Goal: Complete application form: Complete application form

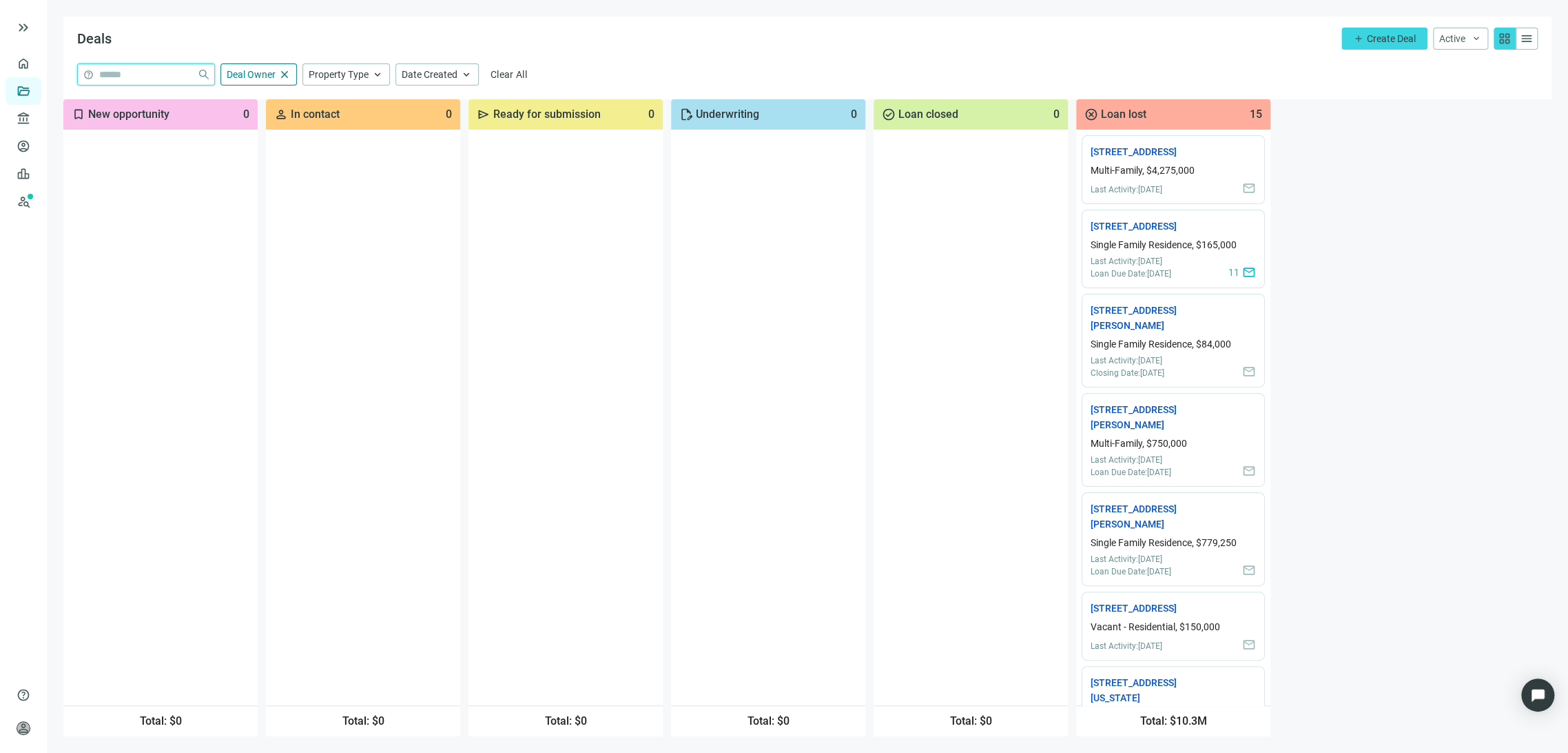
click at [155, 75] on input "search" at bounding box center [145, 75] width 92 height 21
click at [354, 76] on span "Property Type" at bounding box center [338, 75] width 60 height 11
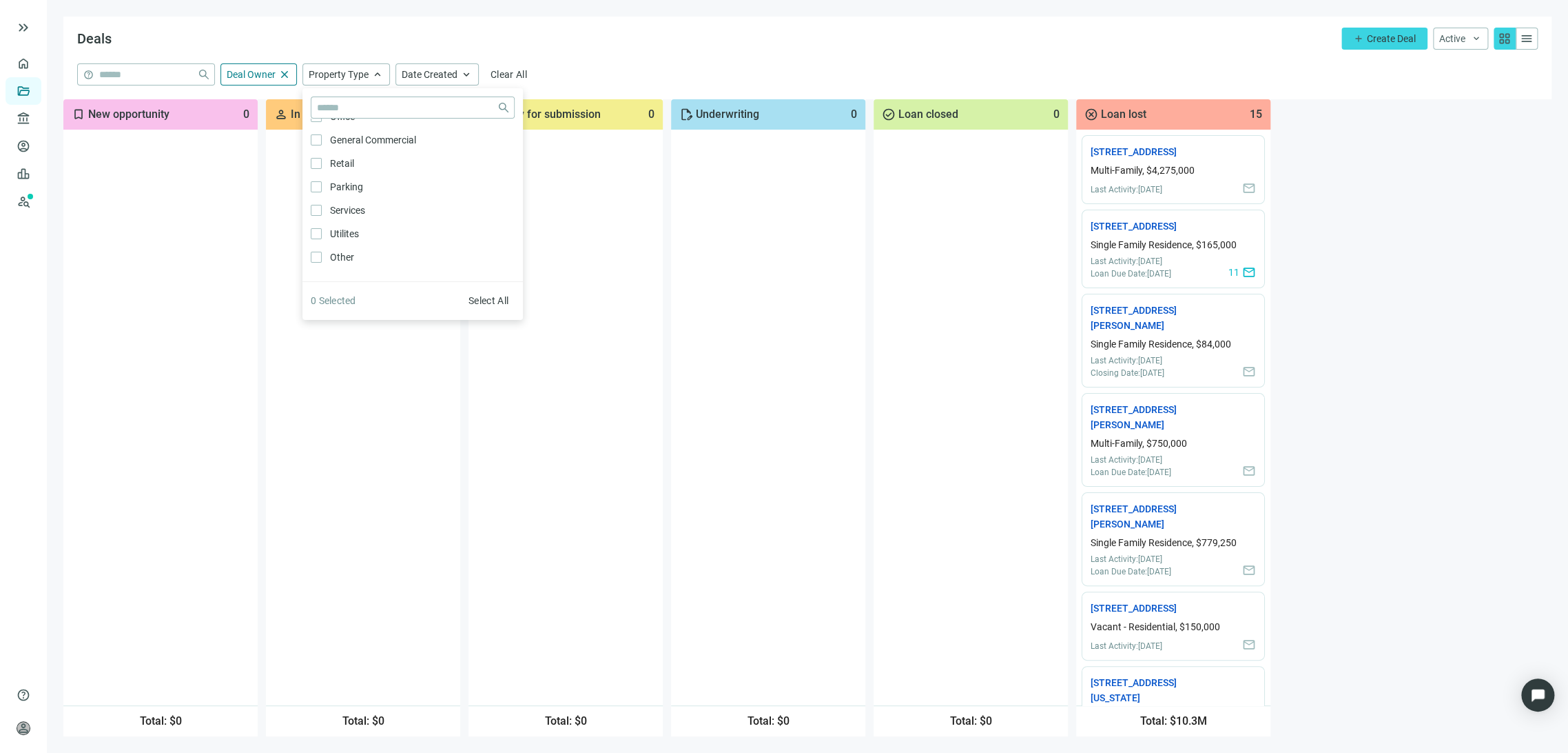
scroll to position [723, 0]
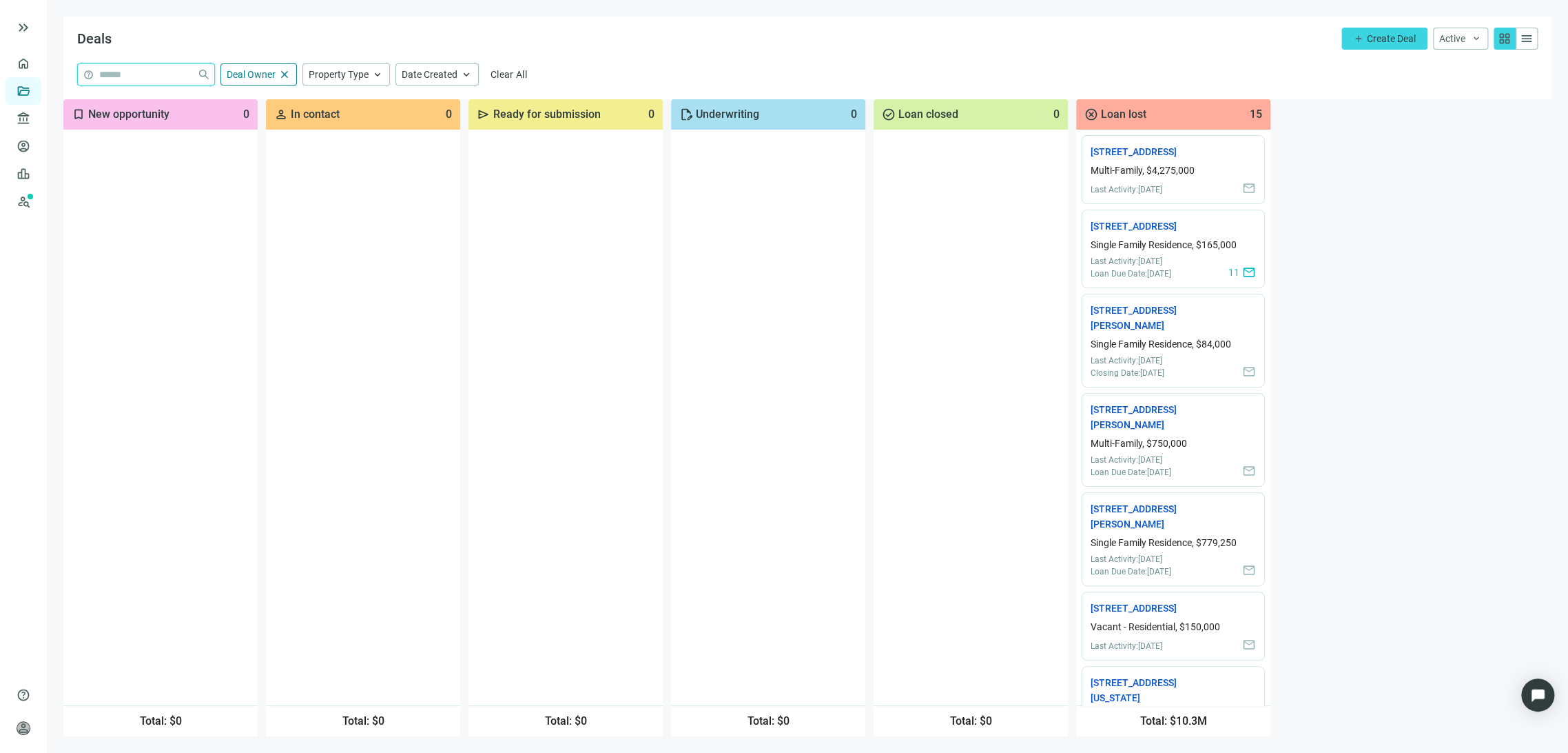
click at [146, 76] on input "search" at bounding box center [145, 75] width 92 height 21
click at [1397, 39] on span "Create Deal" at bounding box center [1391, 38] width 49 height 11
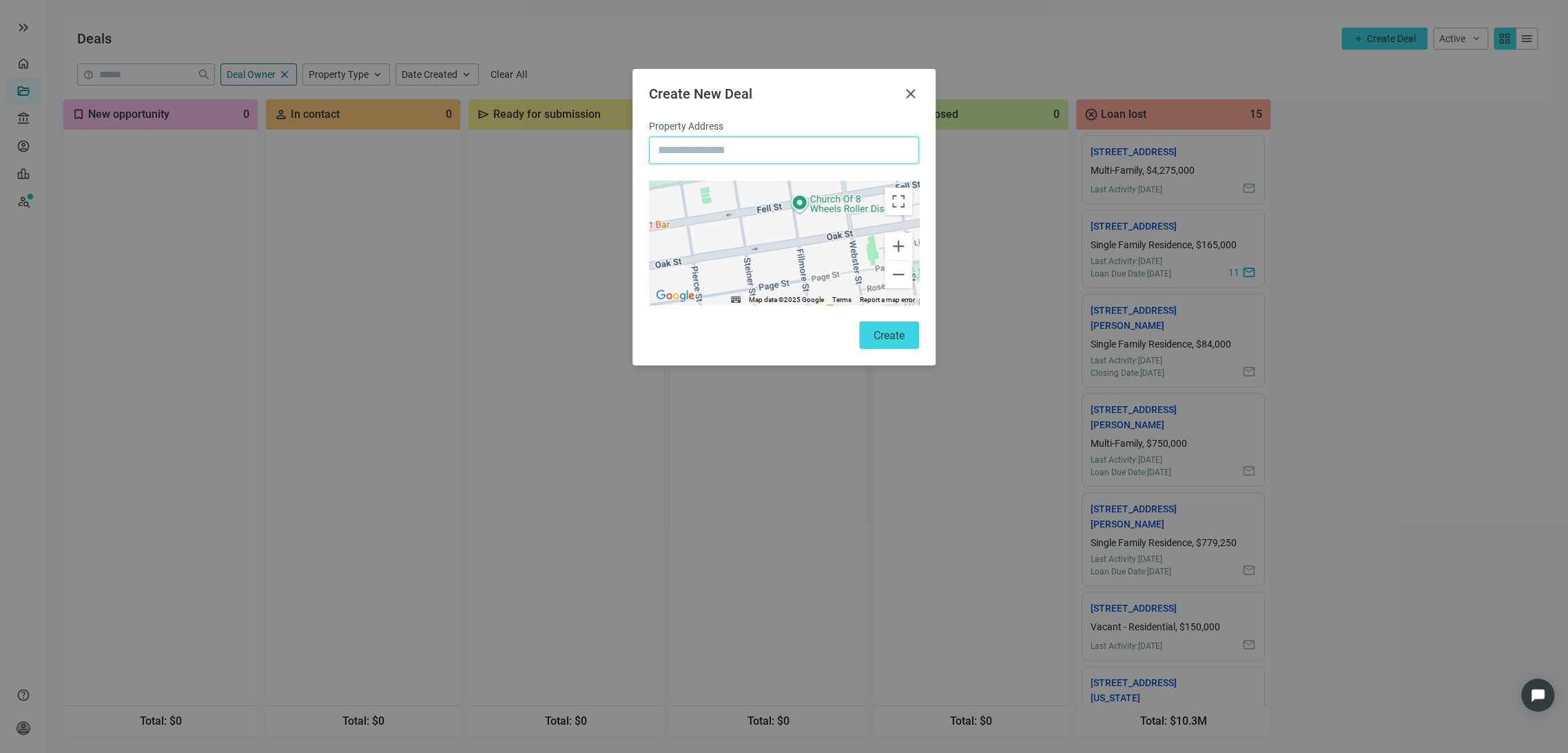
click at [735, 147] on input "text" at bounding box center [784, 150] width 253 height 26
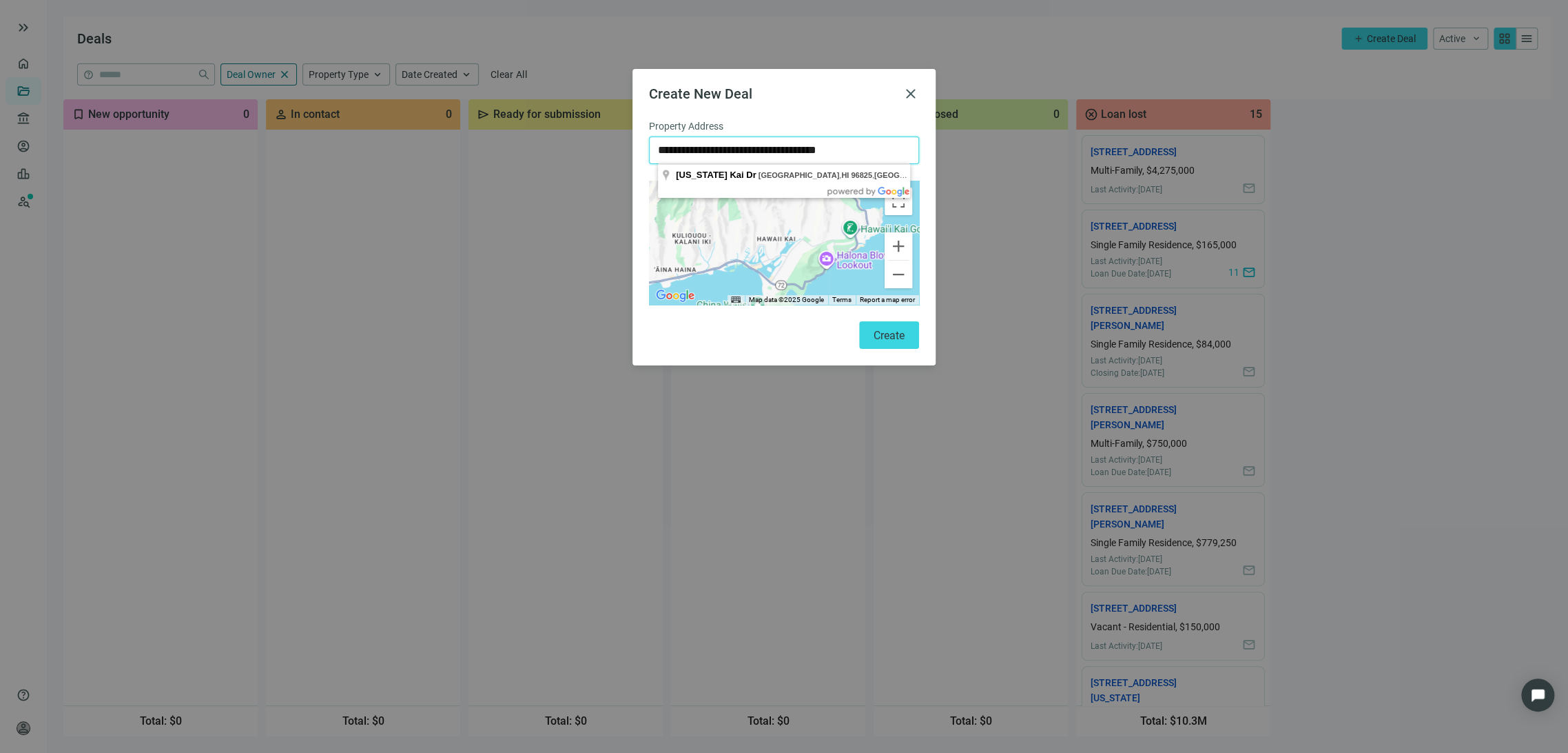
drag, startPoint x: 728, startPoint y: 149, endPoint x: 645, endPoint y: 155, distance: 83.2
click at [645, 155] on div "**********" at bounding box center [784, 217] width 303 height 297
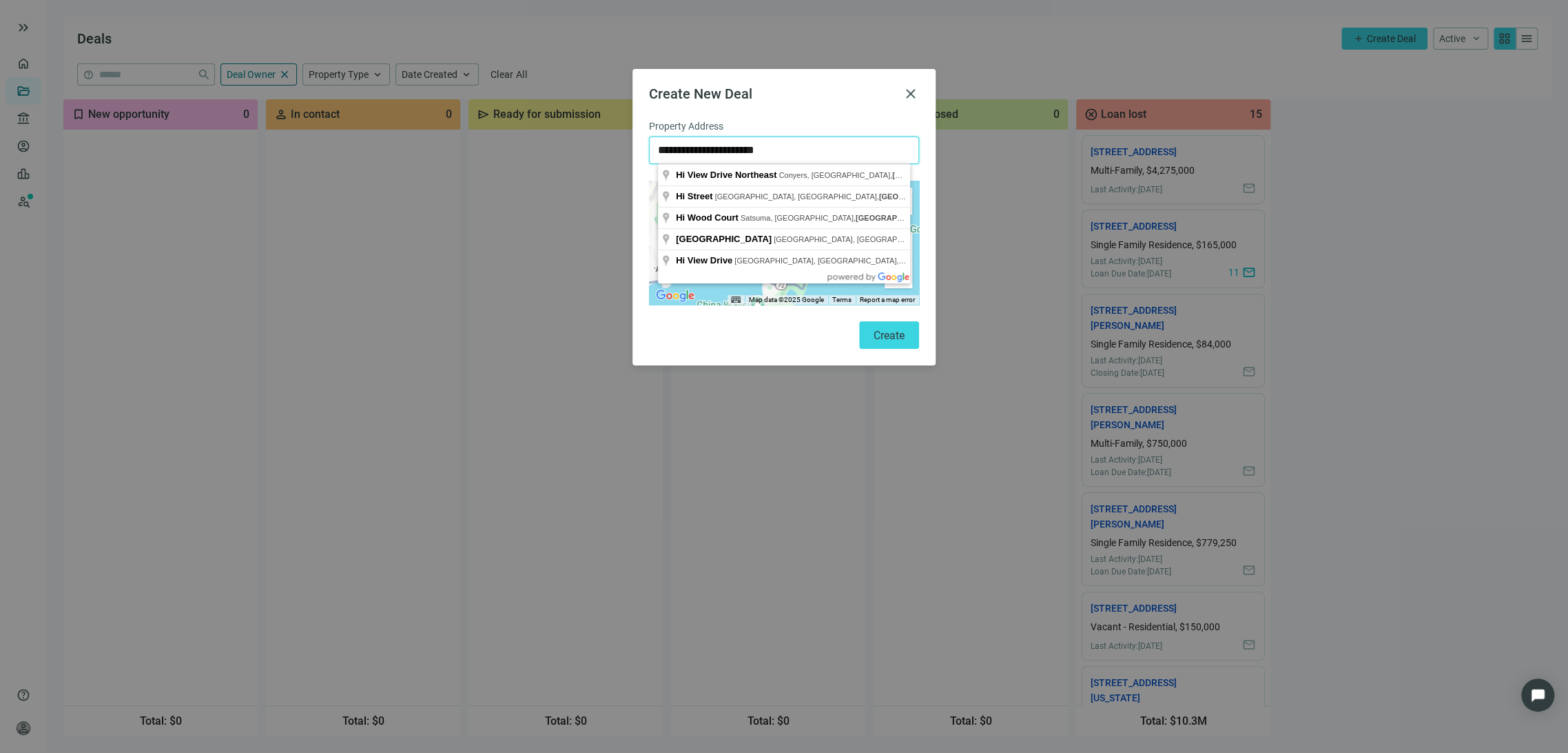
click at [830, 144] on input "**********" at bounding box center [784, 150] width 253 height 26
drag, startPoint x: 798, startPoint y: 148, endPoint x: 719, endPoint y: 153, distance: 79.2
click at [719, 153] on input "**********" at bounding box center [784, 150] width 253 height 26
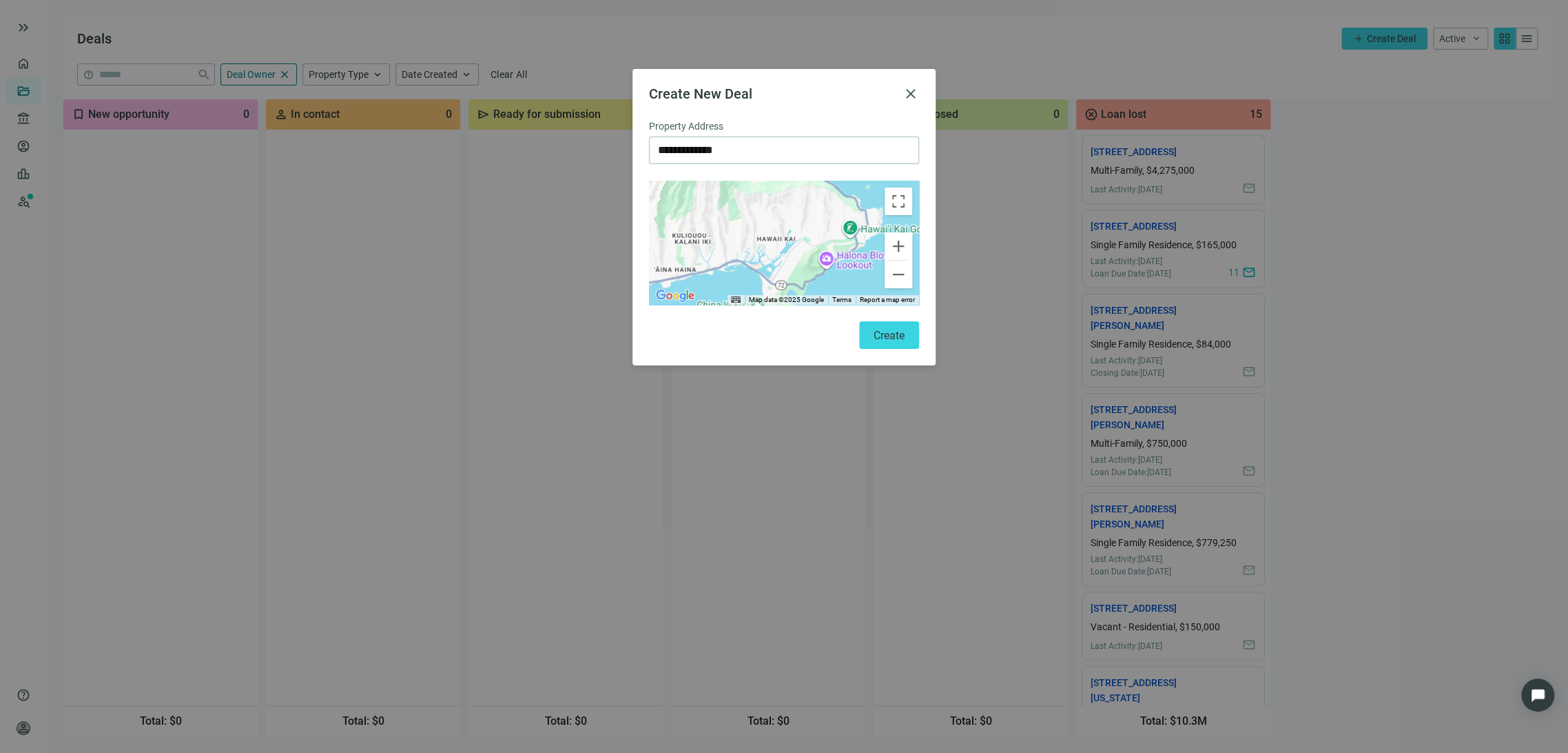
type input "**********"
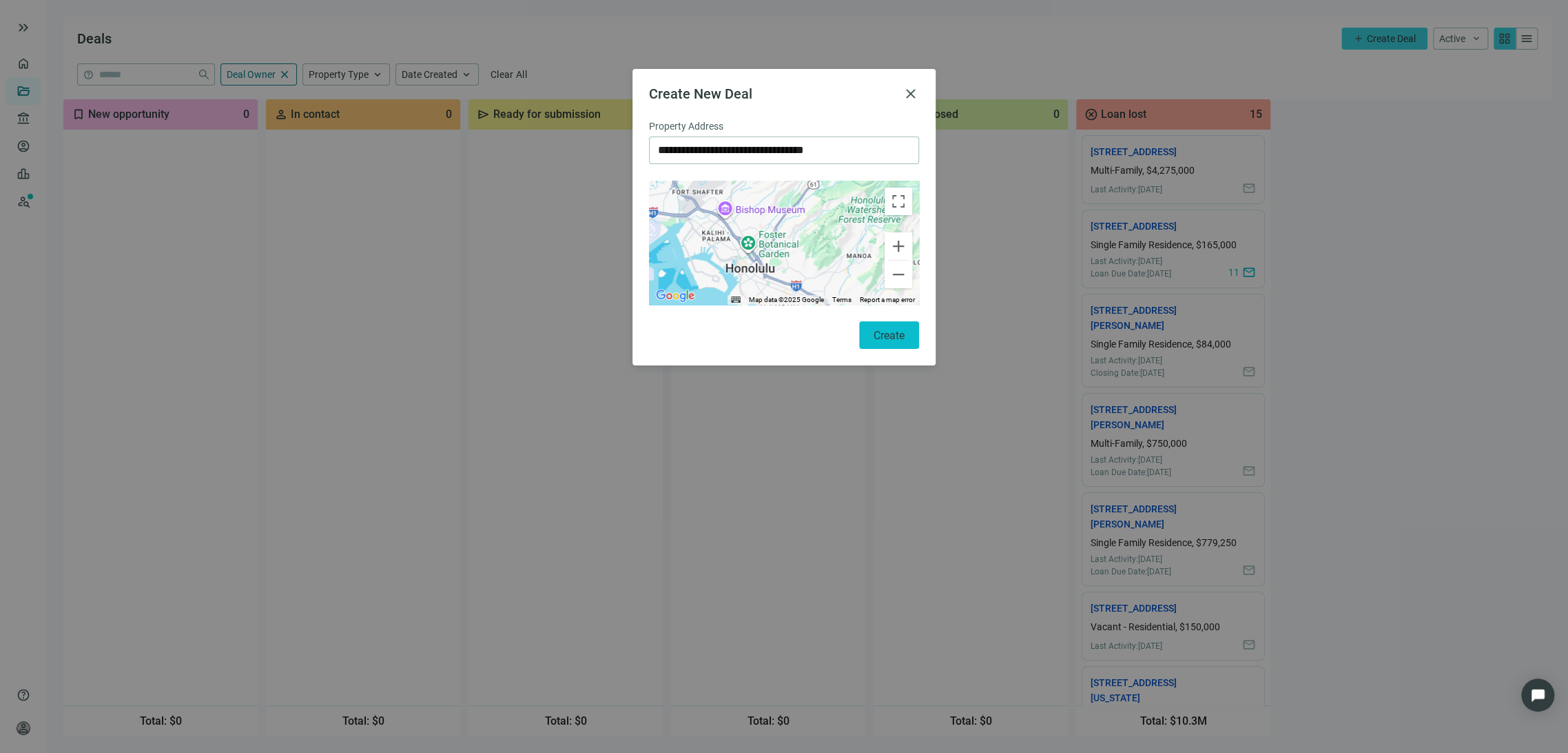
click at [890, 332] on span "Create" at bounding box center [889, 335] width 31 height 13
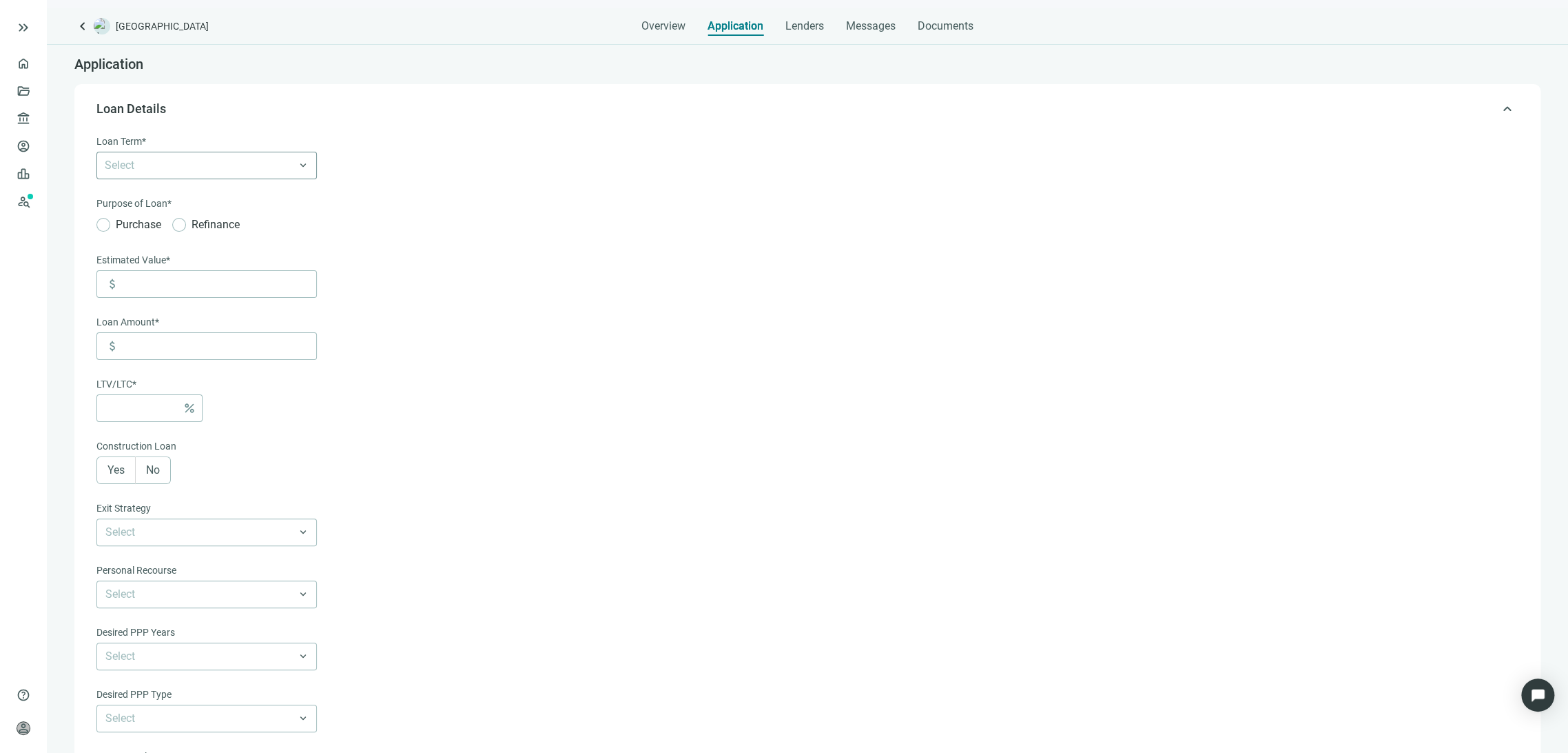
click at [274, 169] on div at bounding box center [200, 165] width 200 height 19
click at [483, 179] on form "Loan Term* Select 6-36 Months 3 Years 5 Years 7 Years 10 Years 30 Years keyboar…" at bounding box center [806, 464] width 1419 height 660
click at [224, 174] on div at bounding box center [200, 165] width 200 height 19
click at [163, 333] on div "30 Years" at bounding box center [206, 323] width 220 height 26
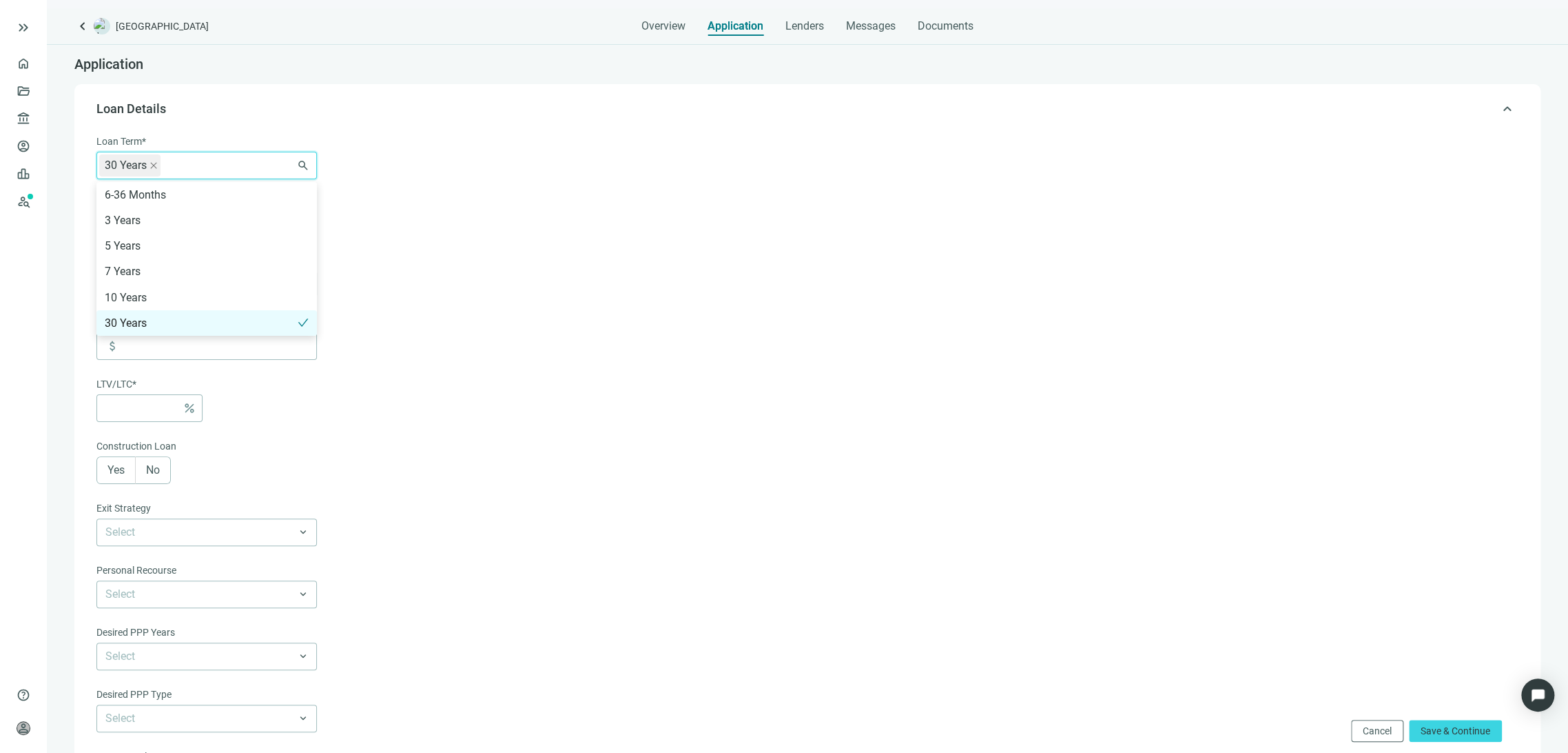
click at [170, 321] on div "30 Years" at bounding box center [201, 322] width 193 height 17
click at [129, 321] on div "30 Years" at bounding box center [207, 322] width 204 height 17
click at [500, 205] on form "Loan Term* 30 Years 6-36 Months 3 Years 5 Years 7 Years 10 Years 30 Years keybo…" at bounding box center [806, 483] width 1419 height 698
click at [180, 279] on input at bounding box center [219, 284] width 194 height 26
paste input "*******"
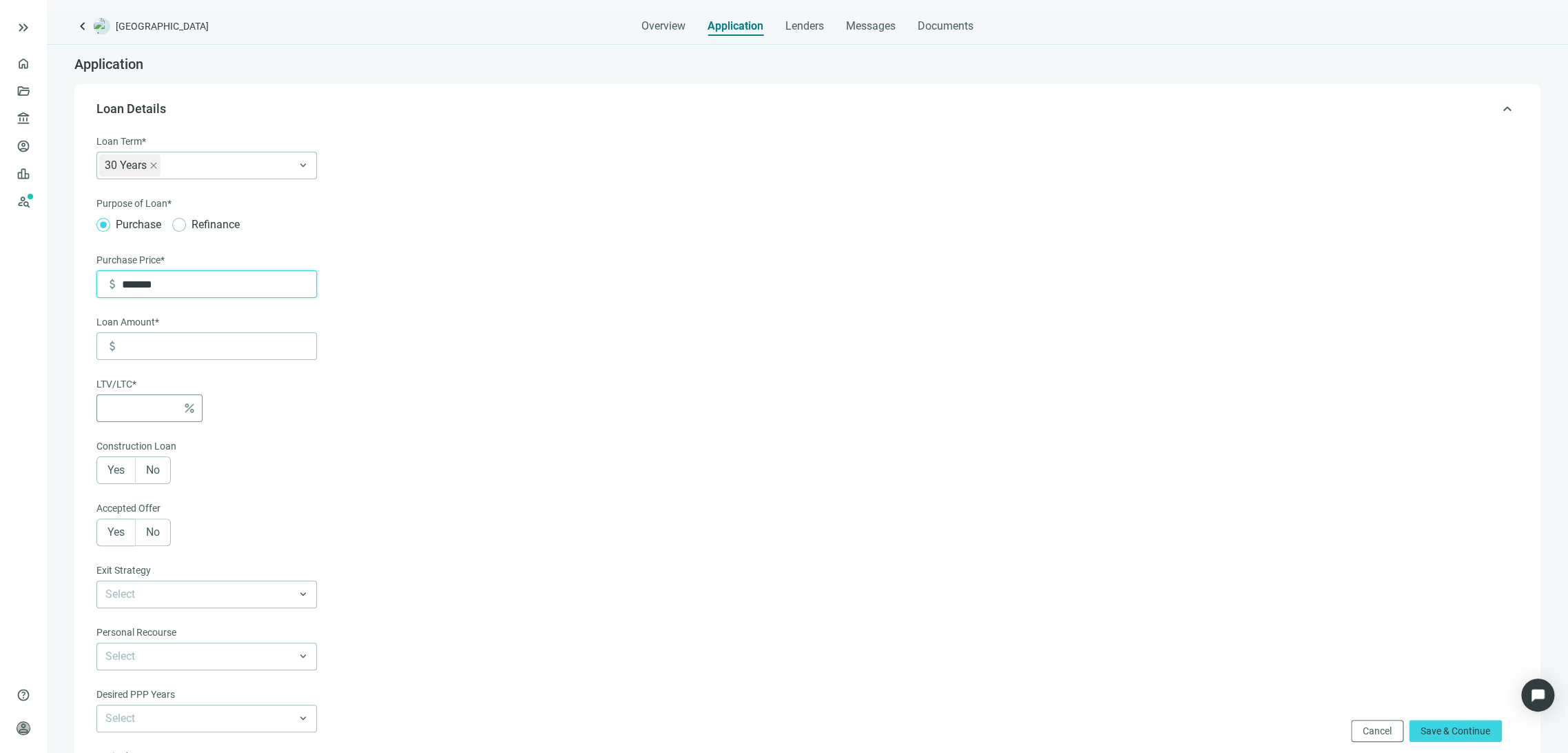
type input "*******"
click at [143, 401] on input at bounding box center [140, 407] width 71 height 26
type input "******"
type input "*"
type input "*******"
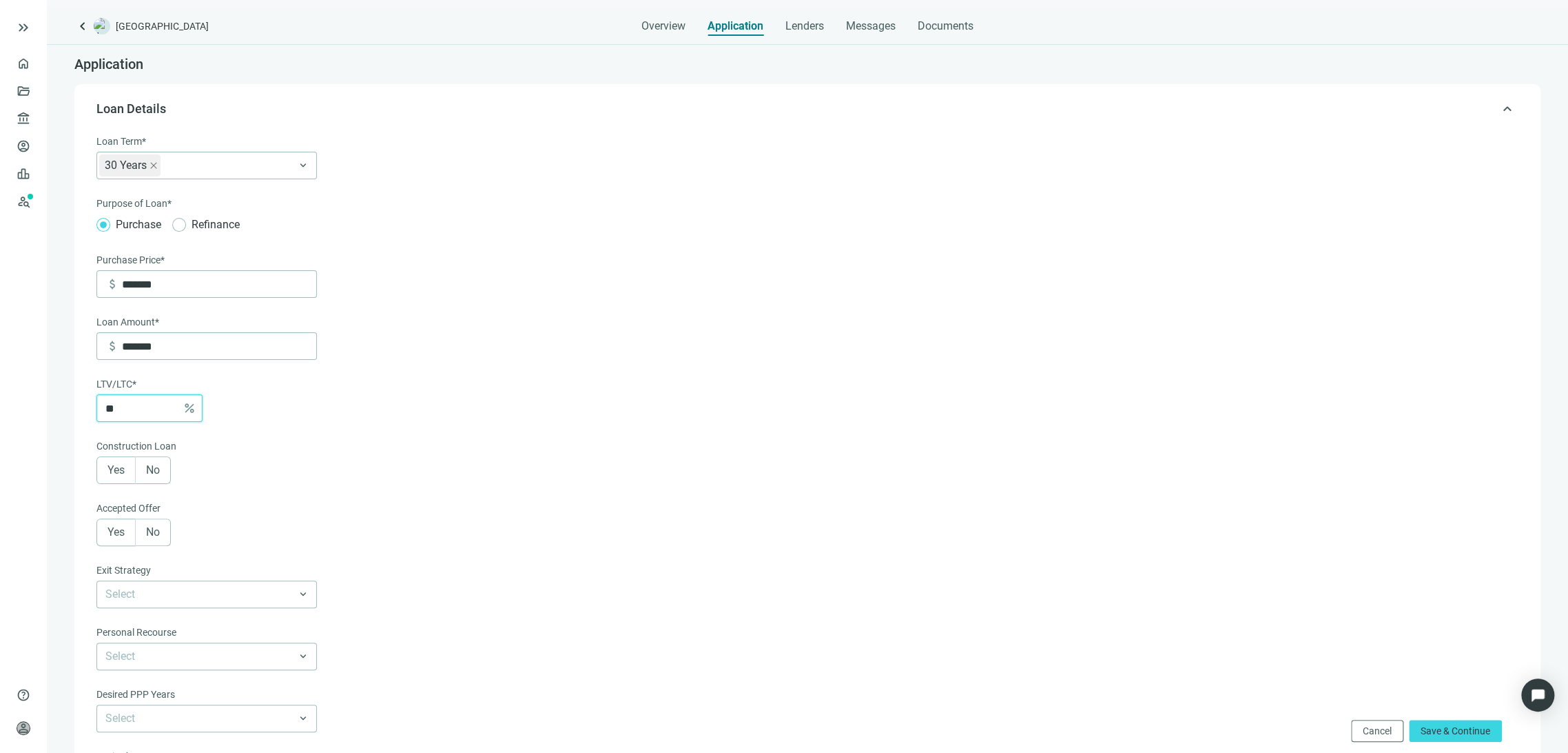
type input "**"
click at [256, 413] on div "** percent" at bounding box center [206, 408] width 220 height 27
click at [155, 475] on span "No" at bounding box center [152, 470] width 14 height 13
drag, startPoint x: 114, startPoint y: 536, endPoint x: 184, endPoint y: 532, distance: 70.1
click at [115, 536] on span "Yes" at bounding box center [115, 532] width 17 height 13
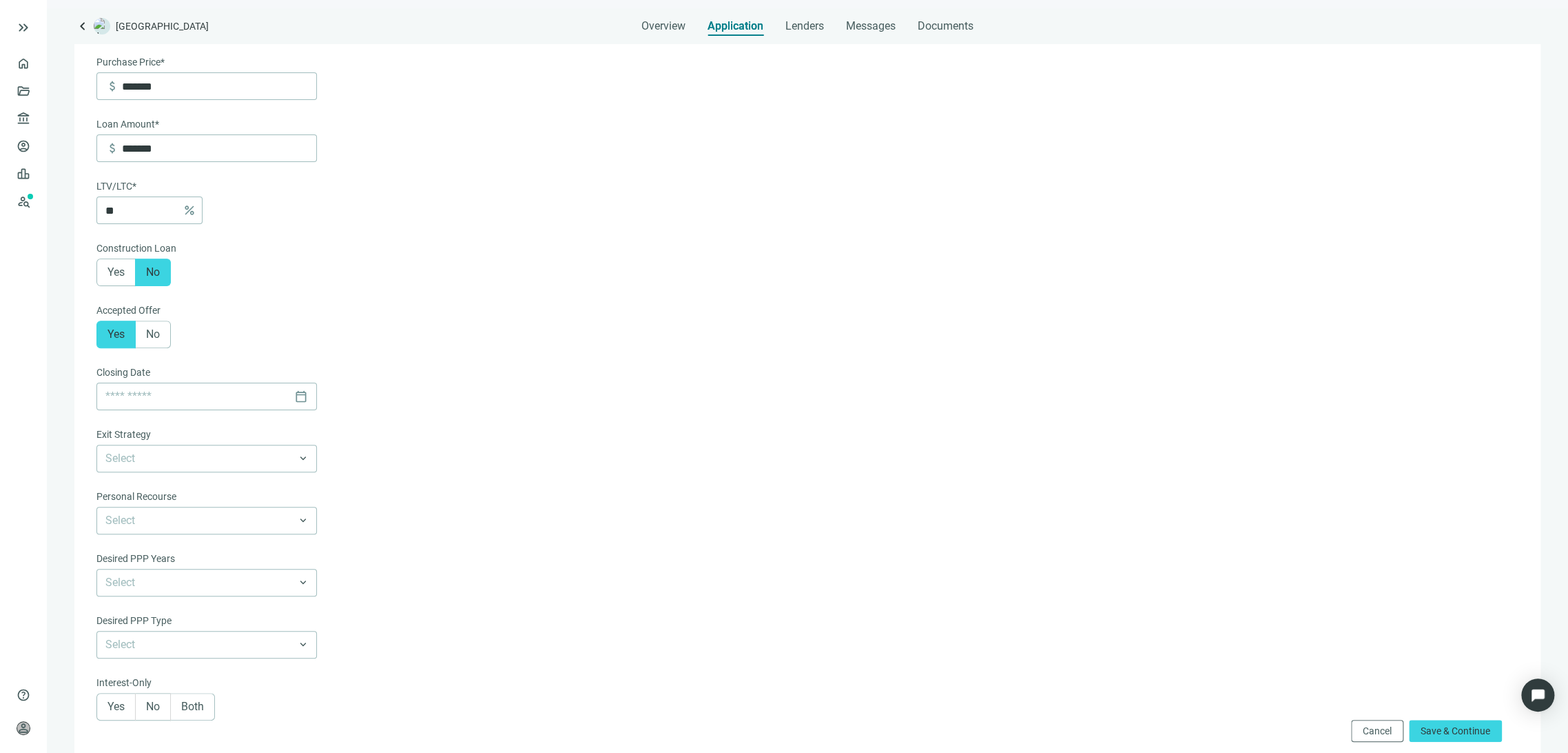
scroll to position [229, 0]
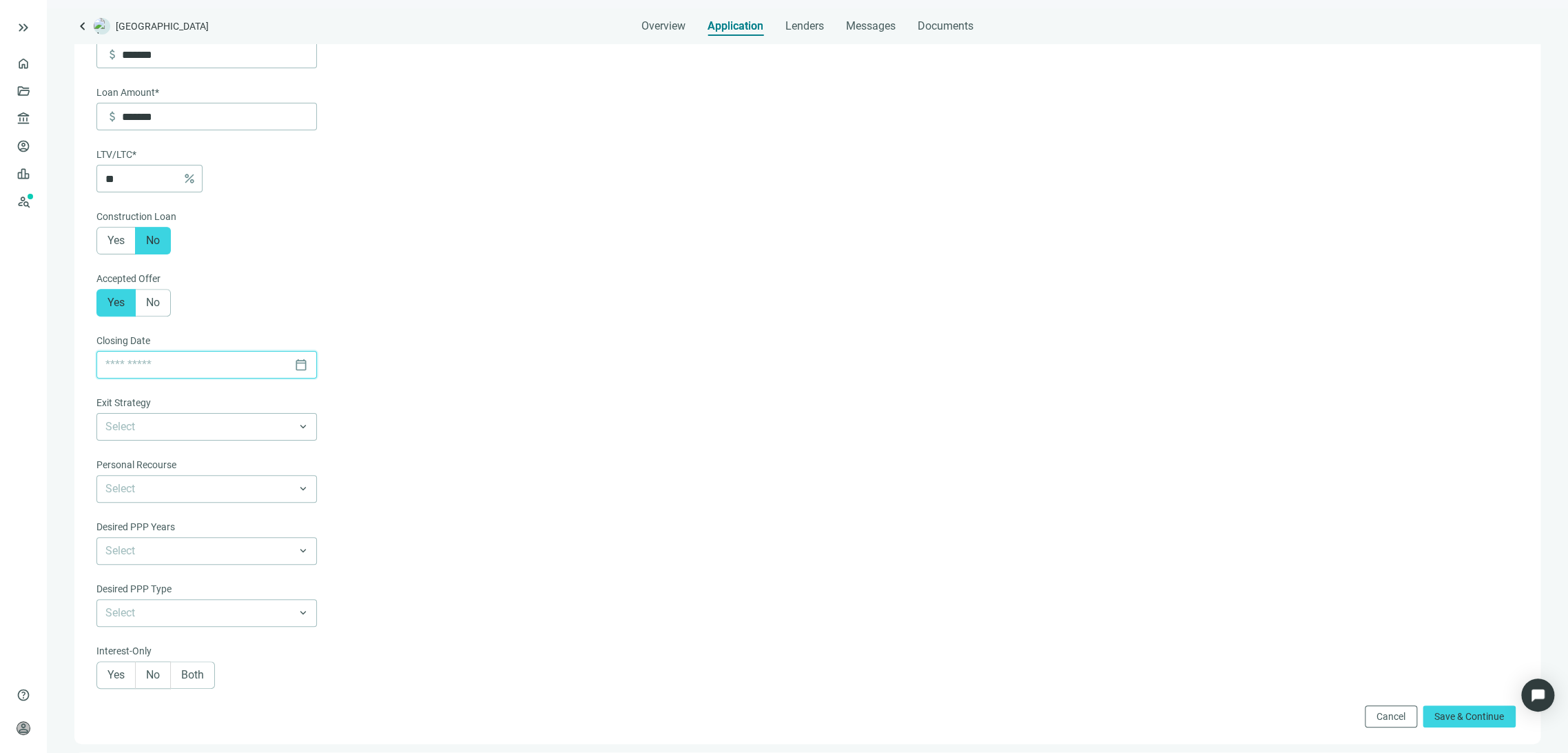
click at [232, 367] on input at bounding box center [196, 364] width 184 height 26
type input "**********"
click at [268, 398] on span "Next month (PageDown)" at bounding box center [265, 399] width 7 height 7
type input "**********"
click at [199, 529] on div "19" at bounding box center [196, 530] width 17 height 17
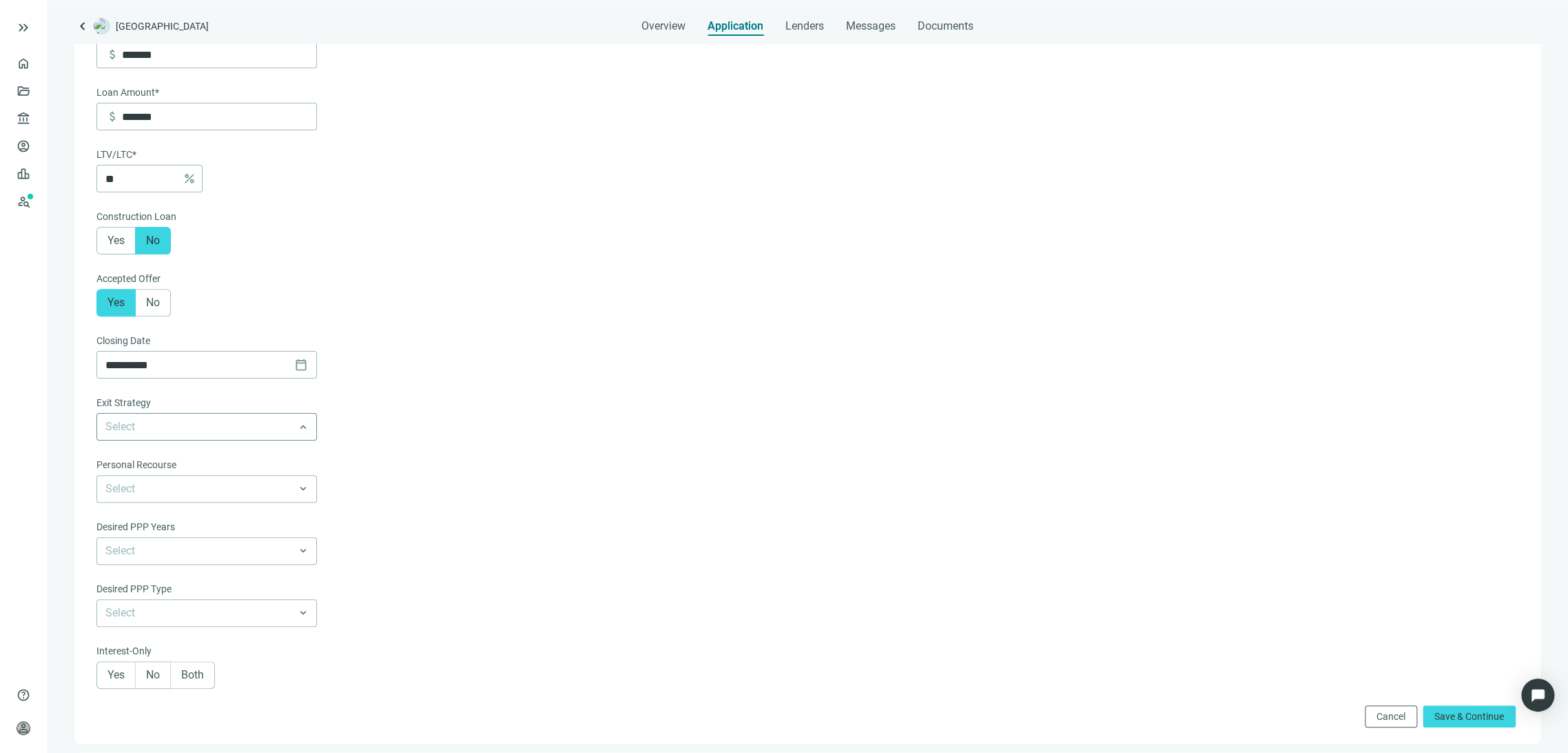
click at [199, 431] on input "search" at bounding box center [200, 427] width 190 height 26
click at [172, 512] on div "Buy & Hold" at bounding box center [207, 506] width 204 height 17
click at [179, 495] on input "search" at bounding box center [200, 488] width 190 height 26
click at [174, 522] on div "Full Recourse" at bounding box center [207, 517] width 204 height 17
click at [182, 552] on input "search" at bounding box center [200, 550] width 190 height 26
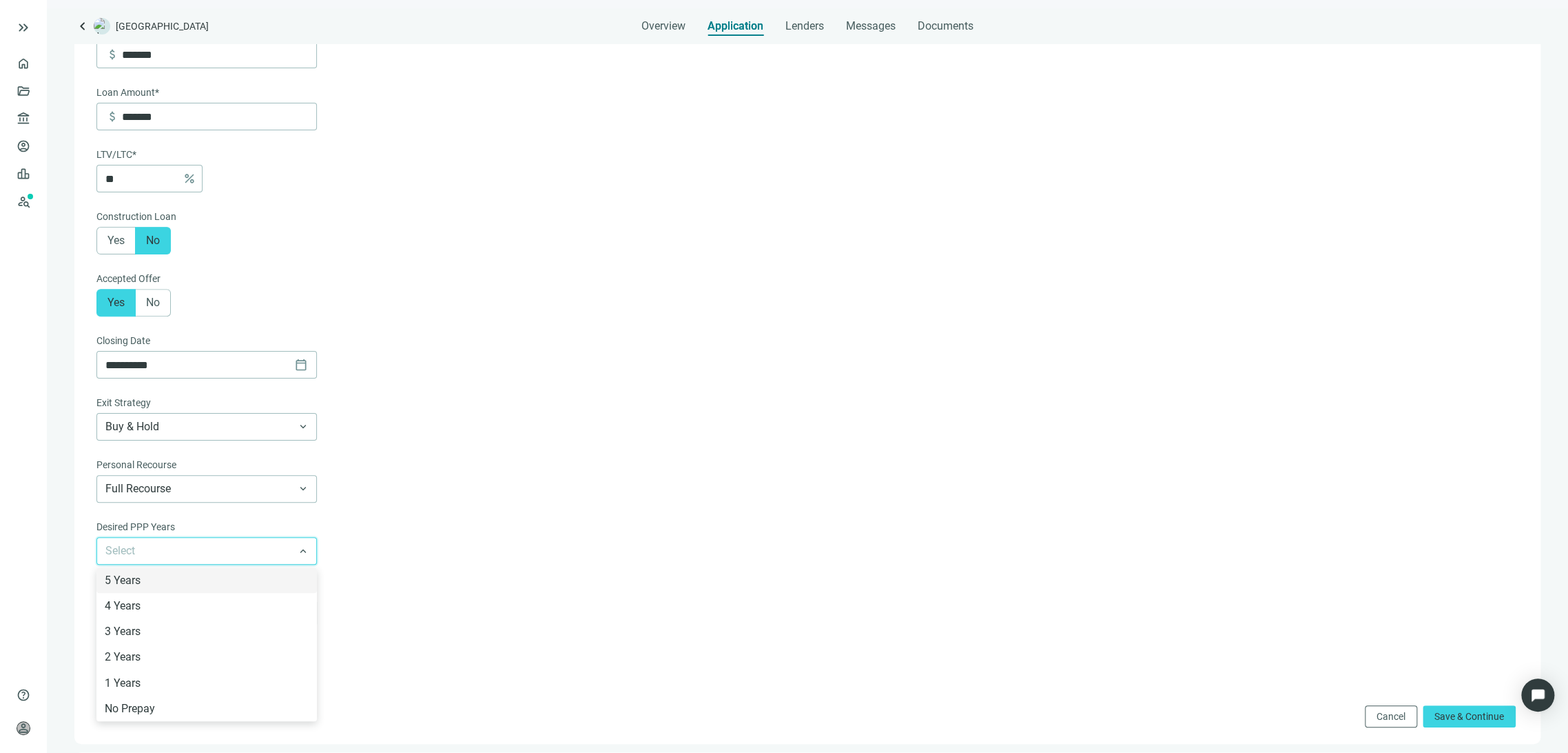
click at [169, 581] on div "5 Years" at bounding box center [207, 579] width 204 height 17
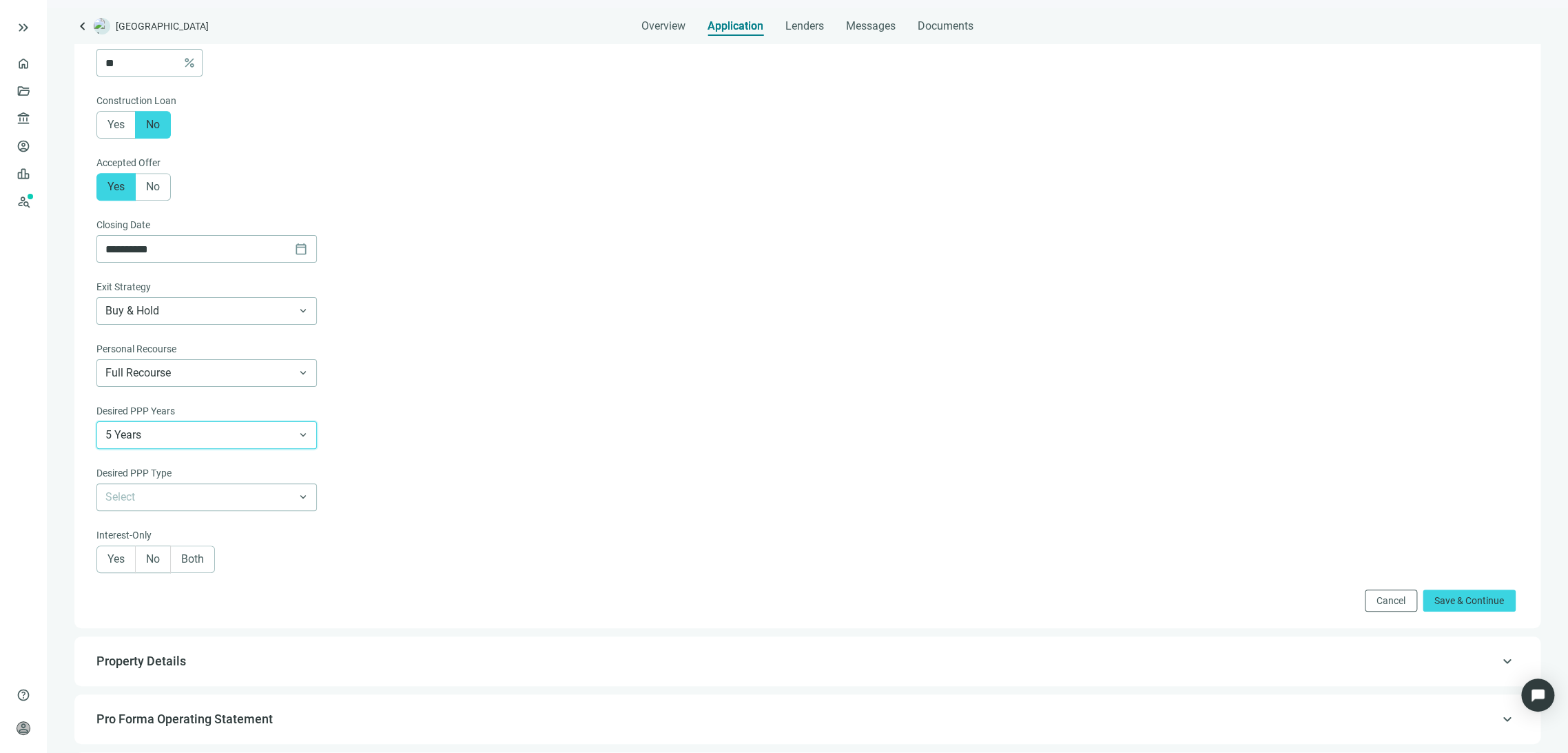
scroll to position [383, 0]
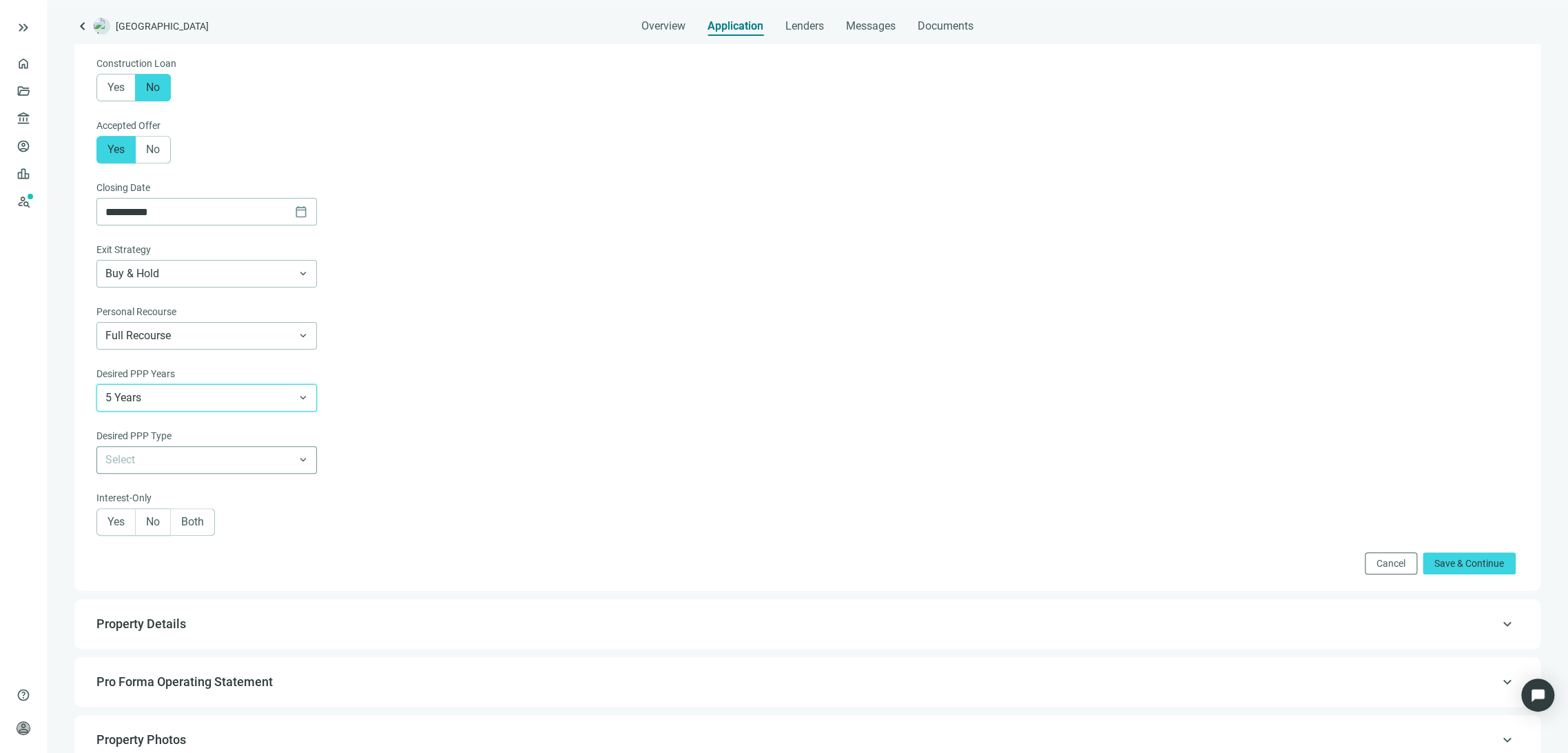
click at [245, 462] on input "search" at bounding box center [200, 459] width 190 height 26
click at [155, 591] on div "No Prepay" at bounding box center [207, 591] width 204 height 17
click at [657, 375] on form "**********" at bounding box center [806, 163] width 1419 height 823
click at [204, 528] on span "Both" at bounding box center [192, 521] width 22 height 13
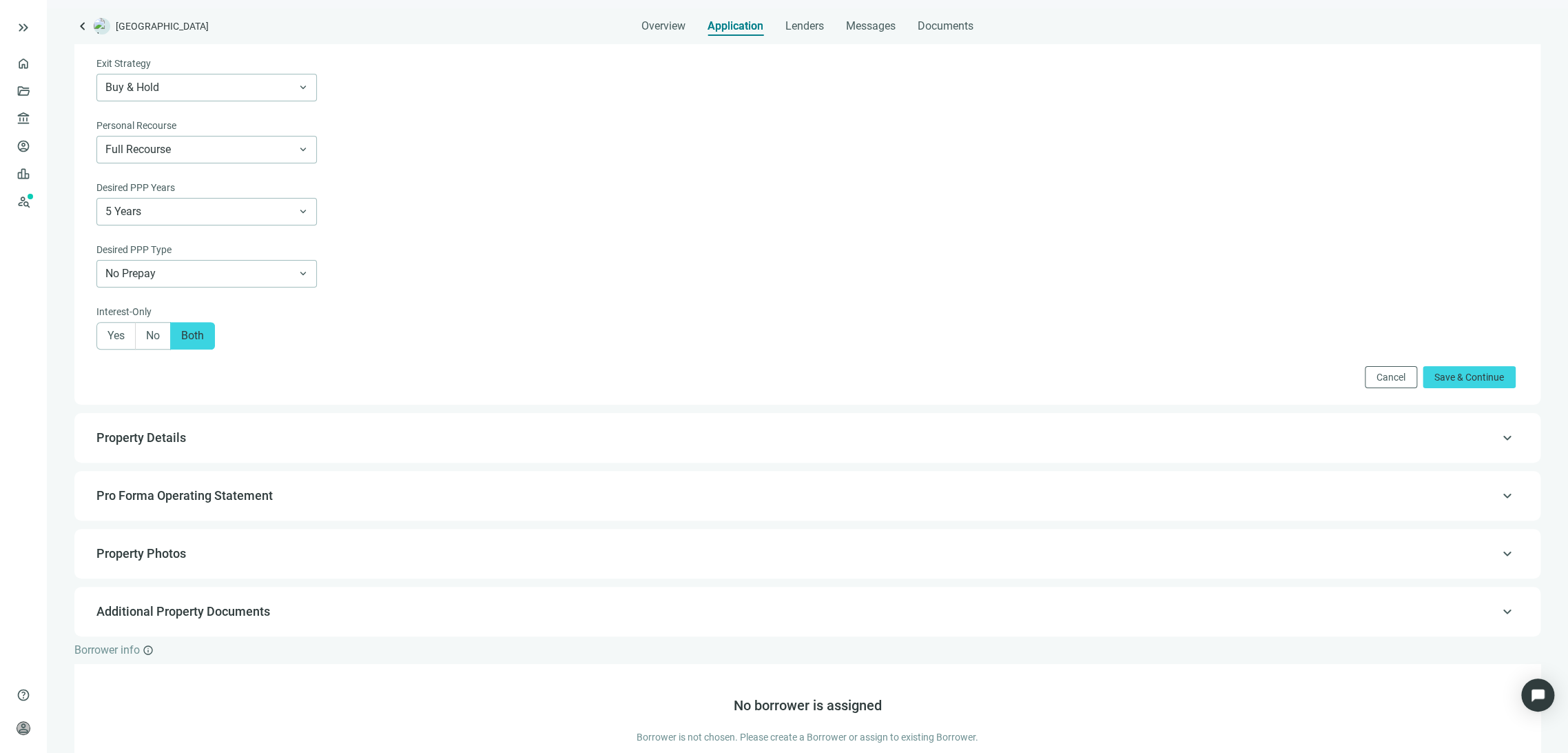
scroll to position [612, 0]
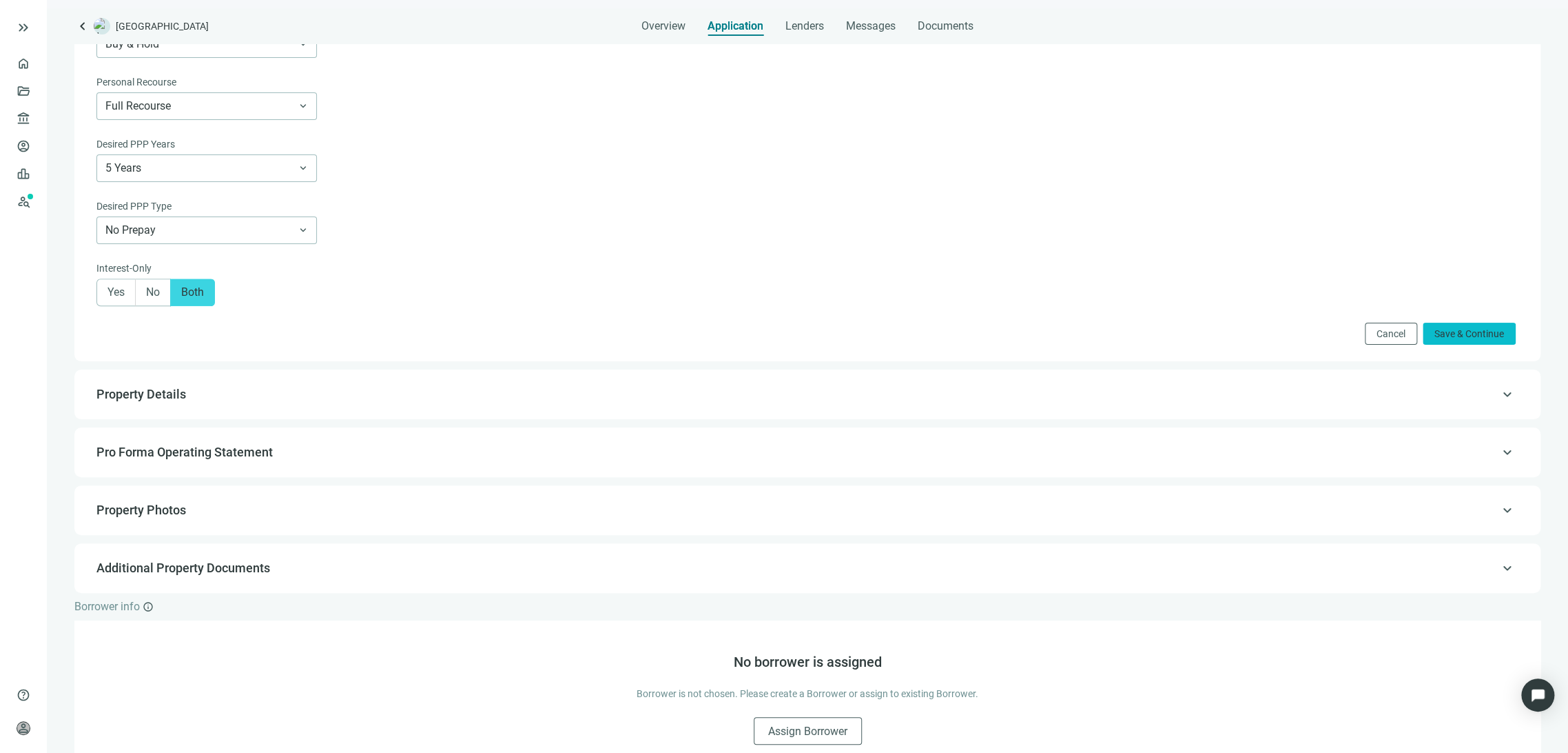
click at [1458, 334] on span "Save & Continue" at bounding box center [1469, 334] width 70 height 11
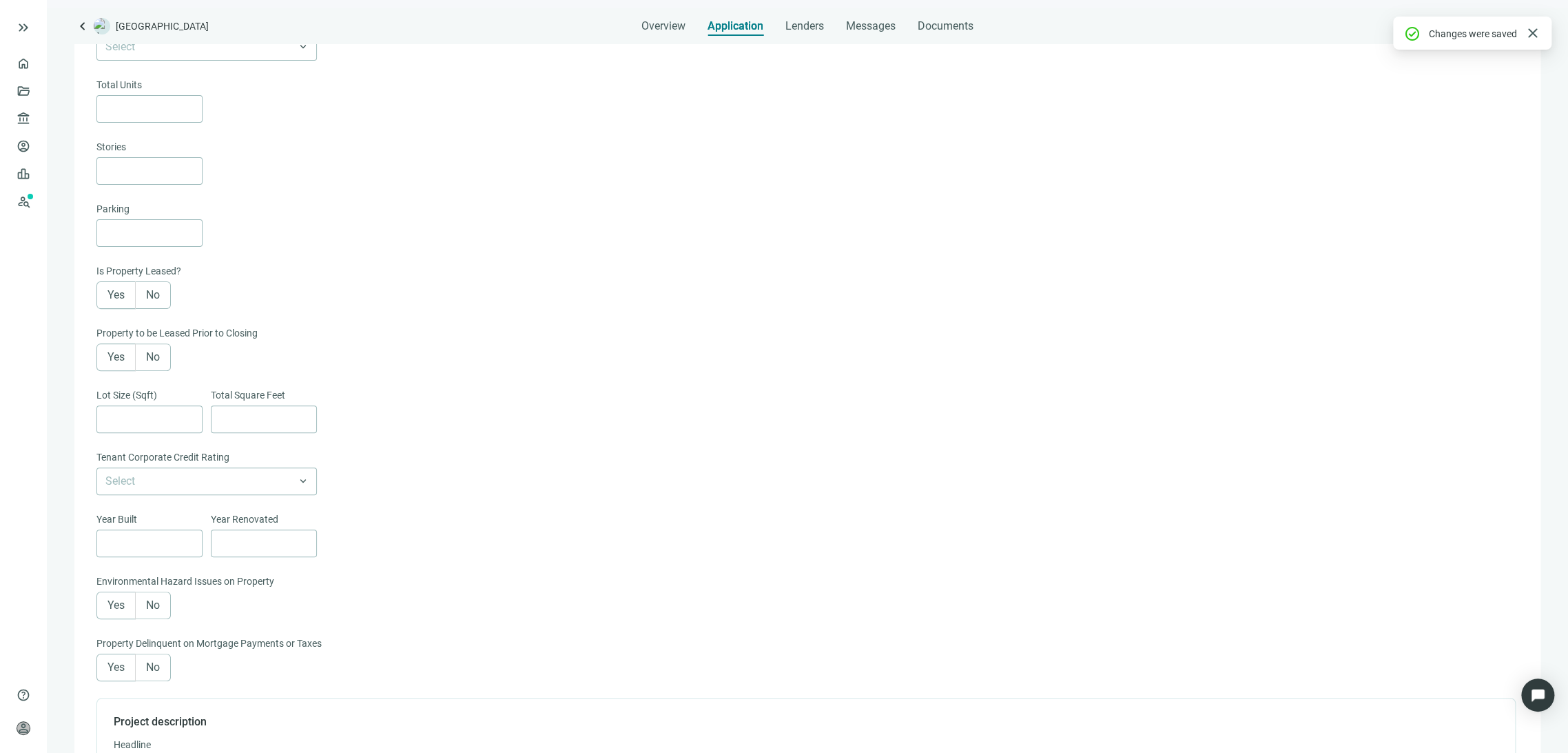
scroll to position [98, 0]
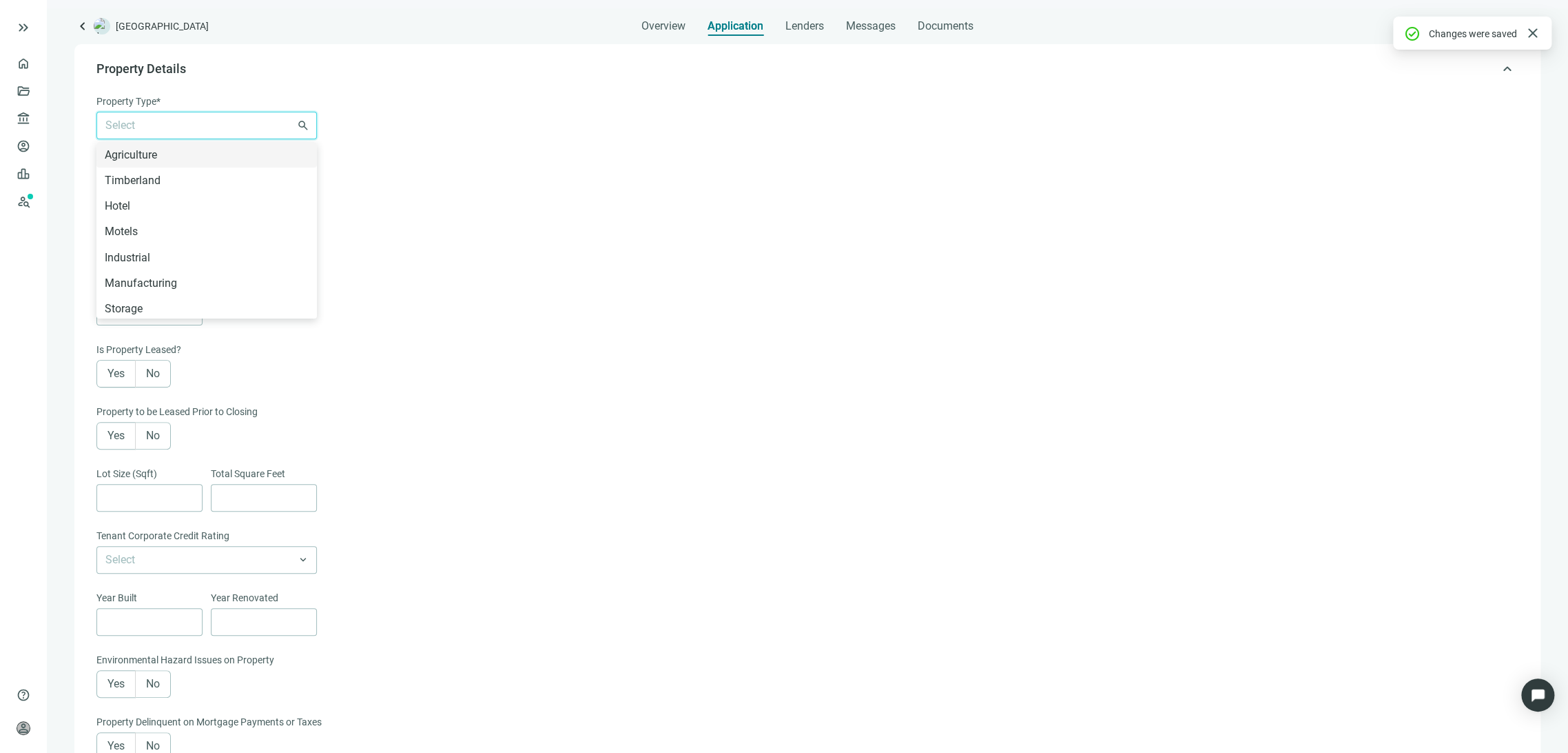
click at [272, 124] on input "search" at bounding box center [200, 125] width 190 height 26
click at [209, 177] on div "Commercial Condo" at bounding box center [207, 176] width 204 height 17
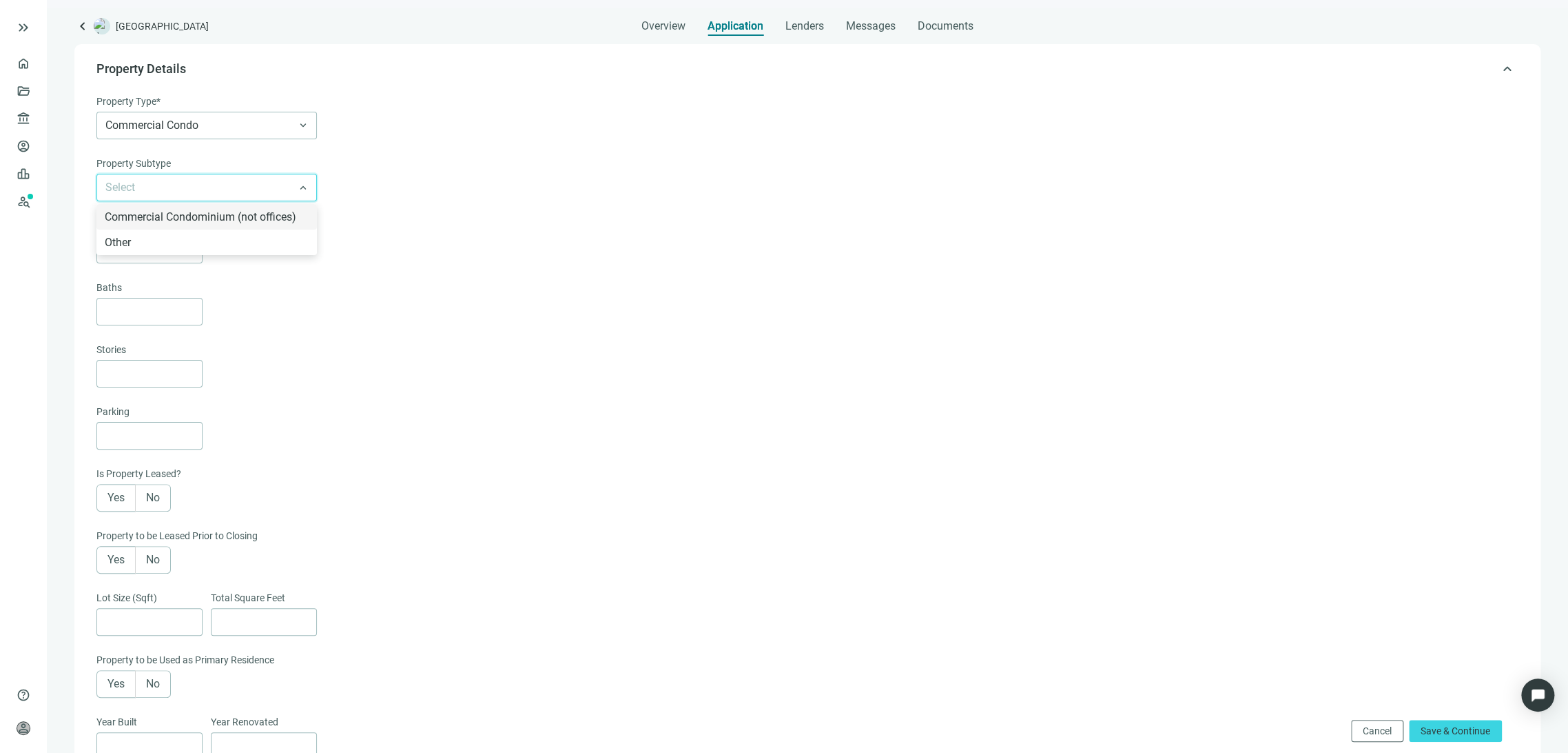
click at [209, 178] on input "search" at bounding box center [200, 187] width 190 height 26
click at [184, 217] on div "Commercial Condominium (not offices)" at bounding box center [207, 217] width 204 height 17
click at [153, 248] on input at bounding box center [153, 249] width 96 height 26
type input "*"
click at [141, 313] on input at bounding box center [153, 311] width 96 height 26
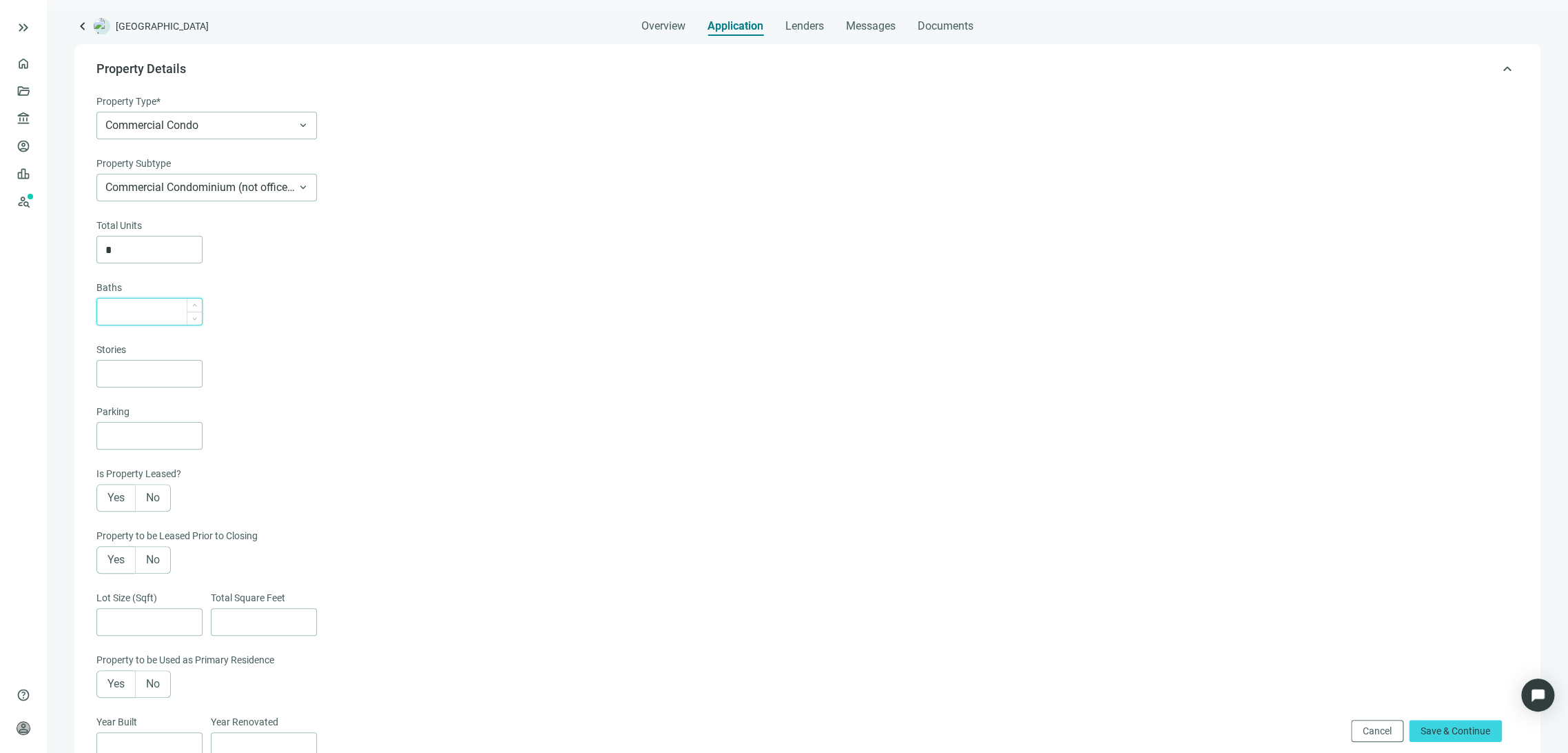
type input "*"
click at [114, 496] on span "Yes" at bounding box center [115, 497] width 17 height 13
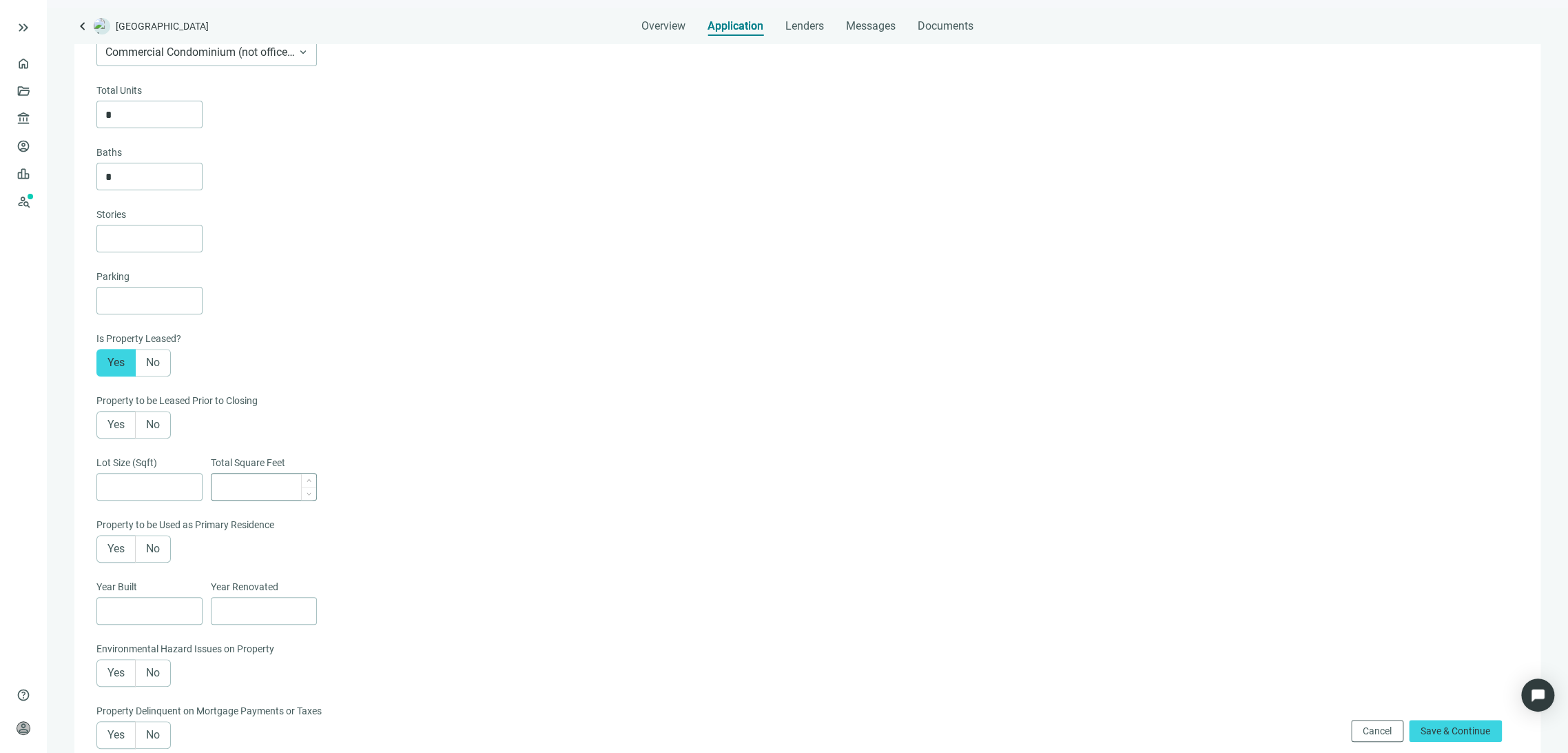
scroll to position [251, 0]
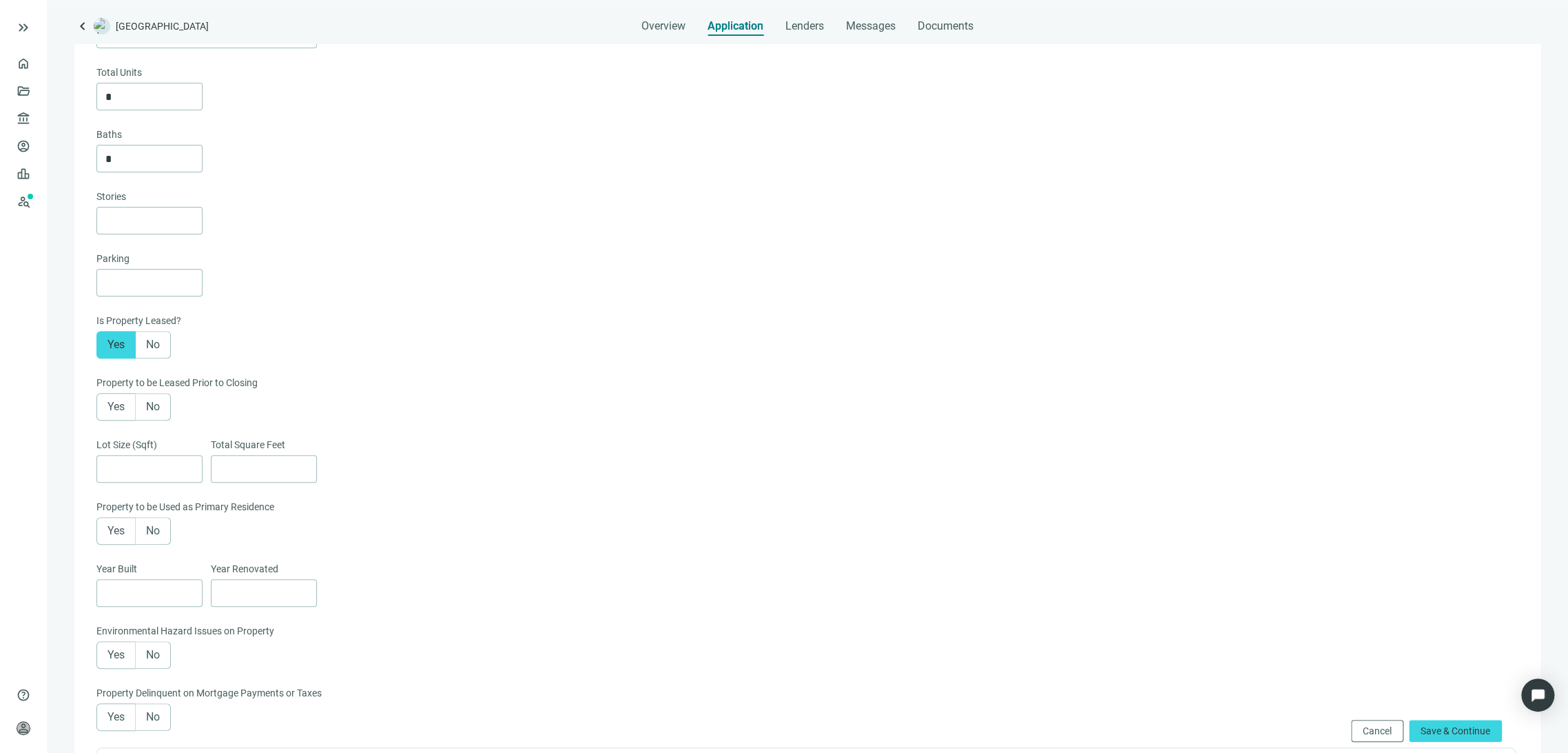
click at [155, 345] on span "No" at bounding box center [152, 344] width 14 height 13
click at [151, 406] on span "No" at bounding box center [152, 406] width 14 height 13
click at [148, 532] on span "No" at bounding box center [152, 530] width 14 height 13
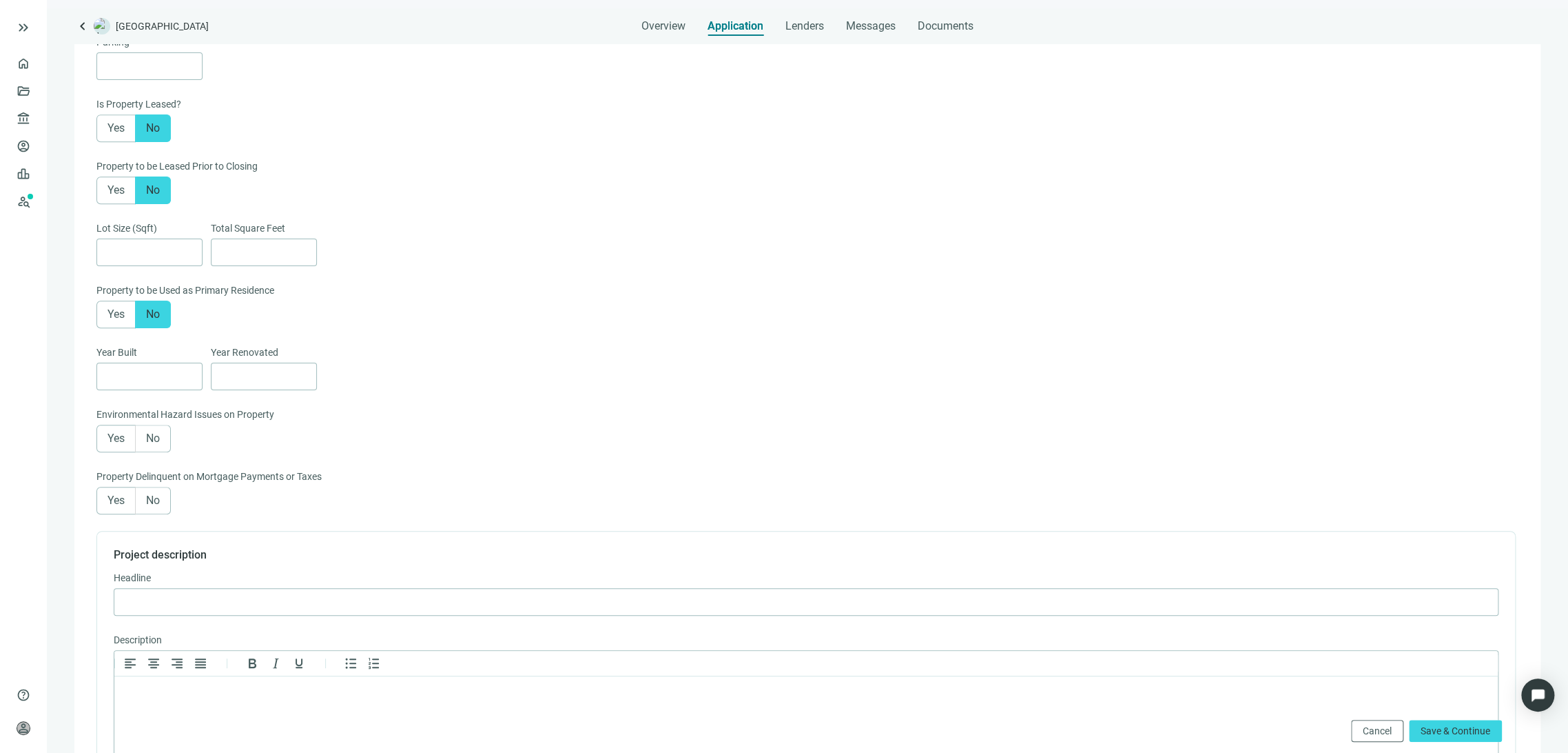
scroll to position [480, 0]
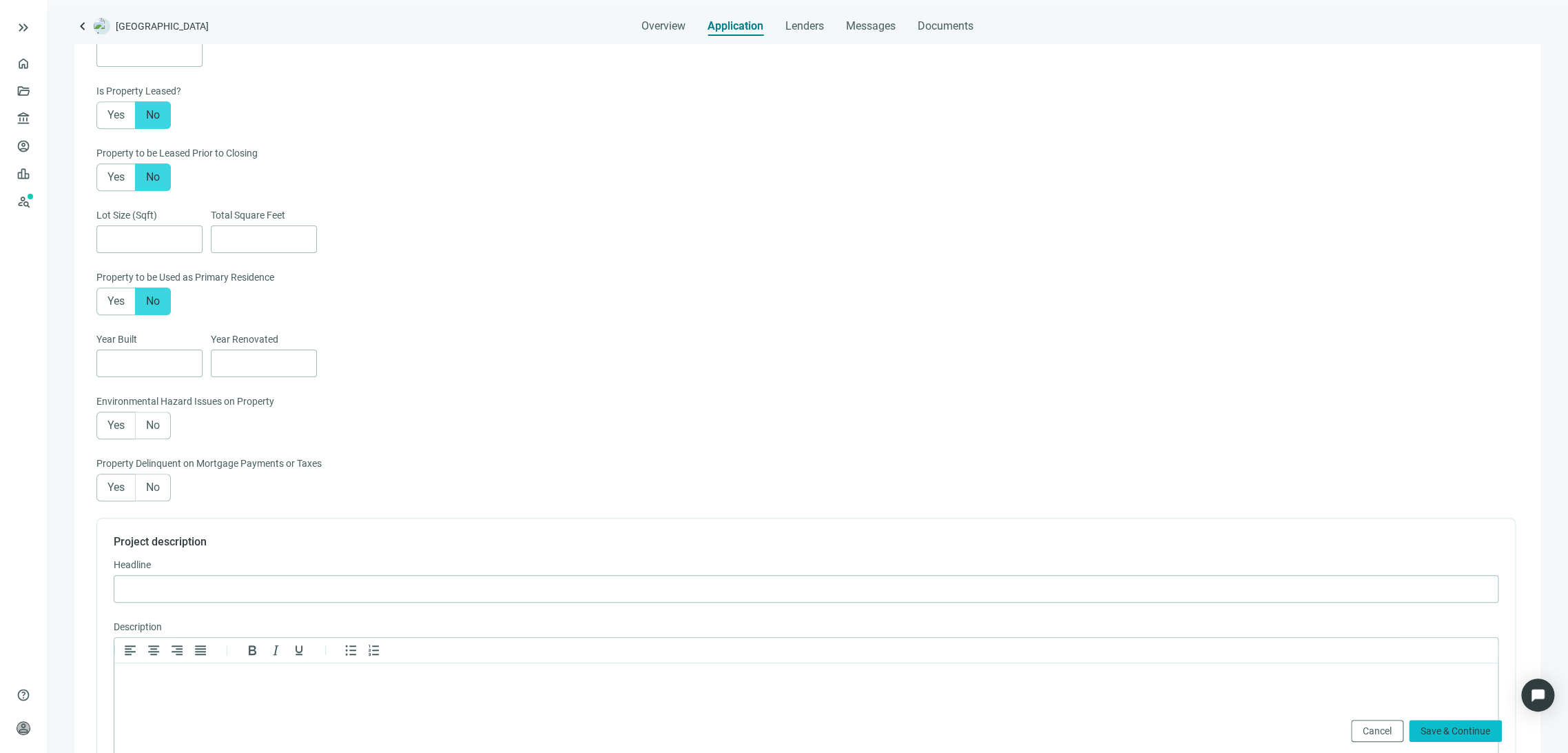
click at [1469, 733] on span "Save & Continue" at bounding box center [1455, 731] width 70 height 11
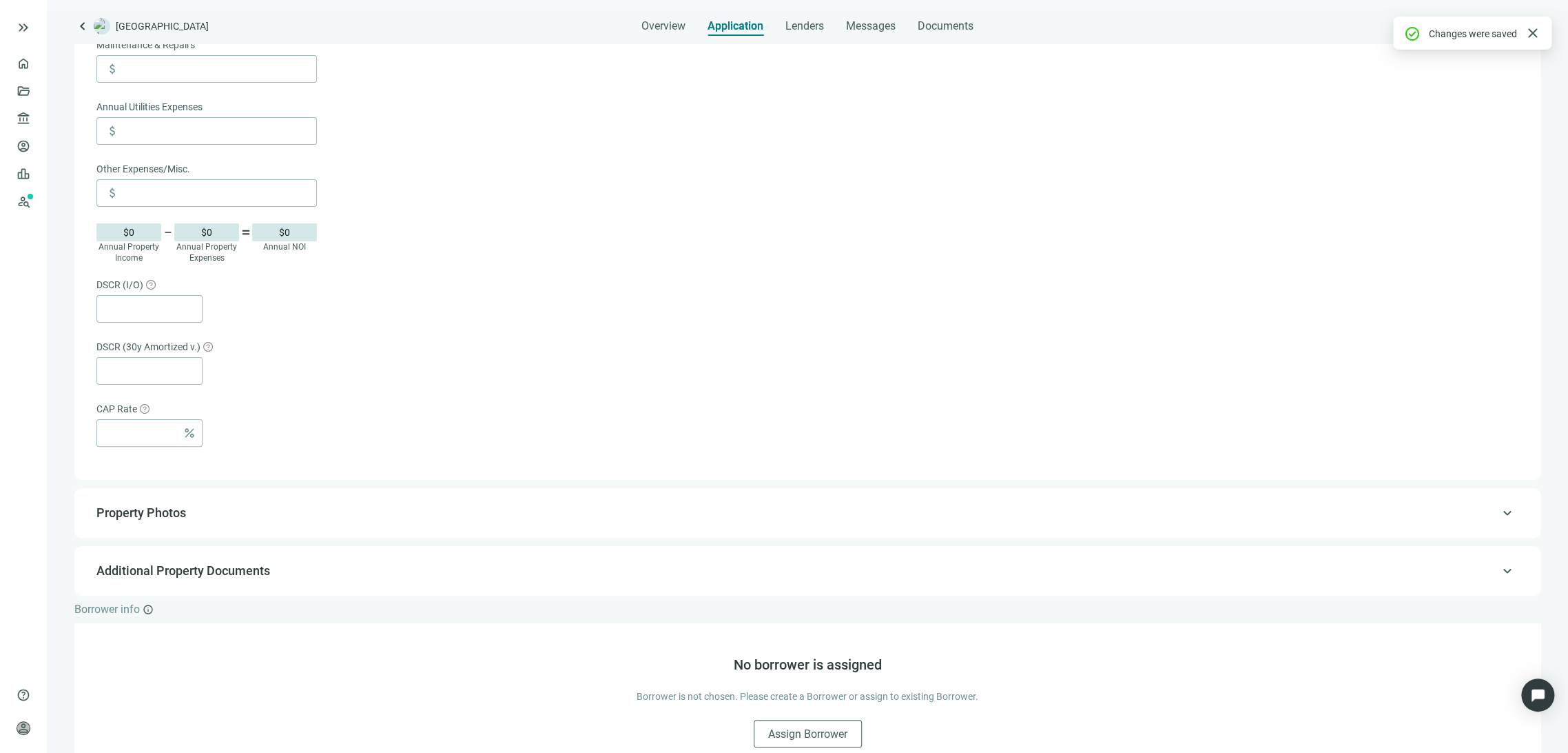
scroll to position [696, 0]
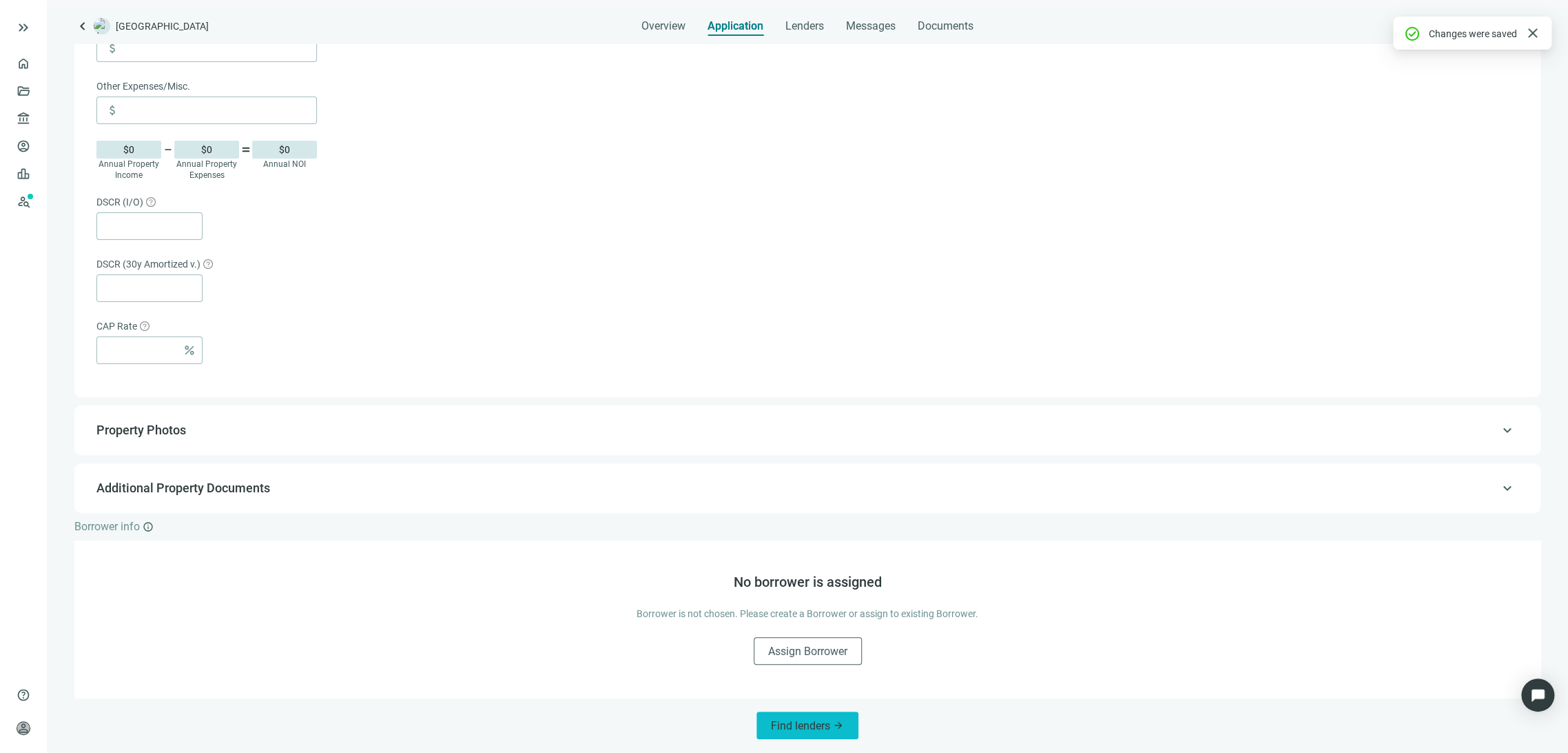
click at [783, 727] on span "Find lenders" at bounding box center [801, 725] width 59 height 13
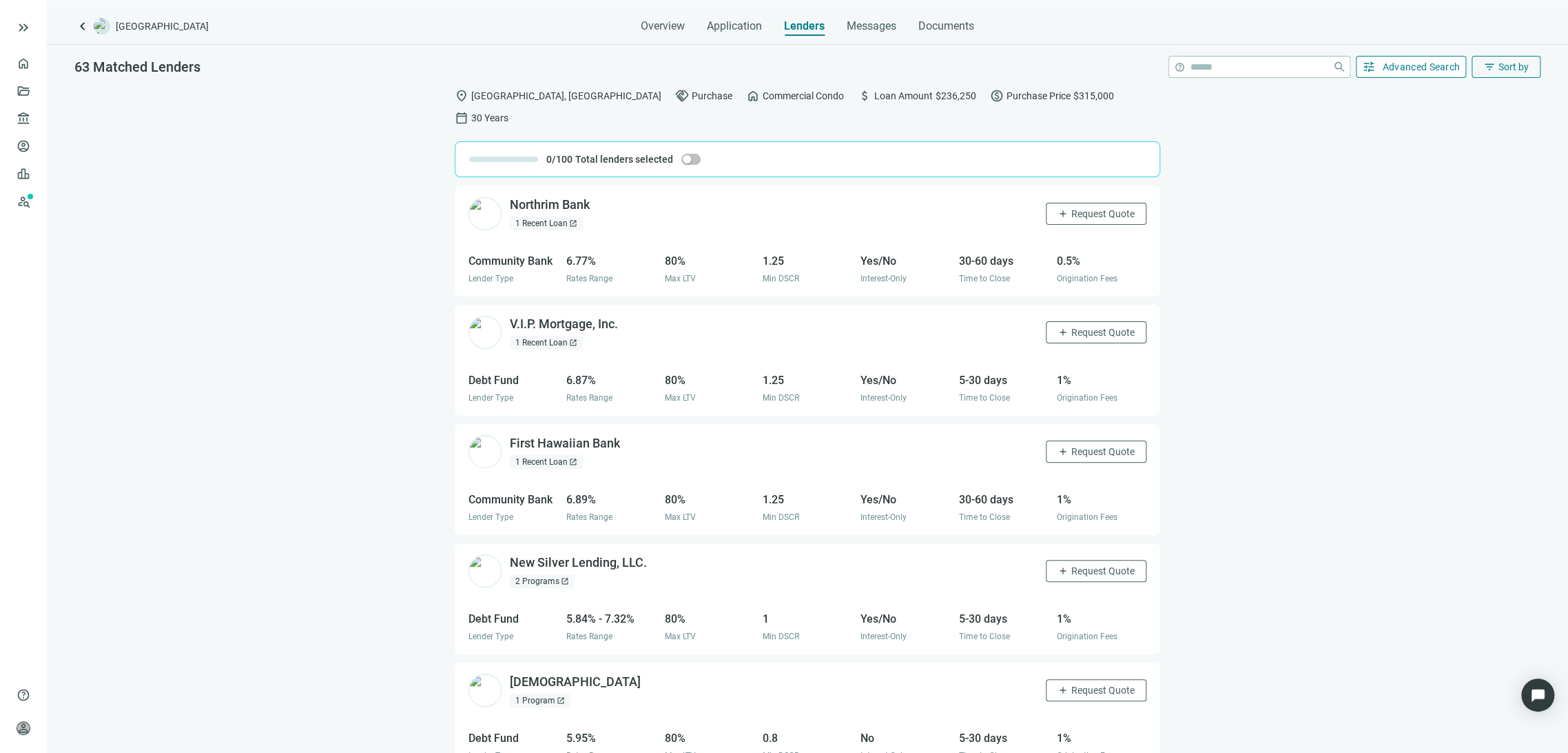
click at [1411, 63] on span "Advanced Search" at bounding box center [1421, 67] width 78 height 11
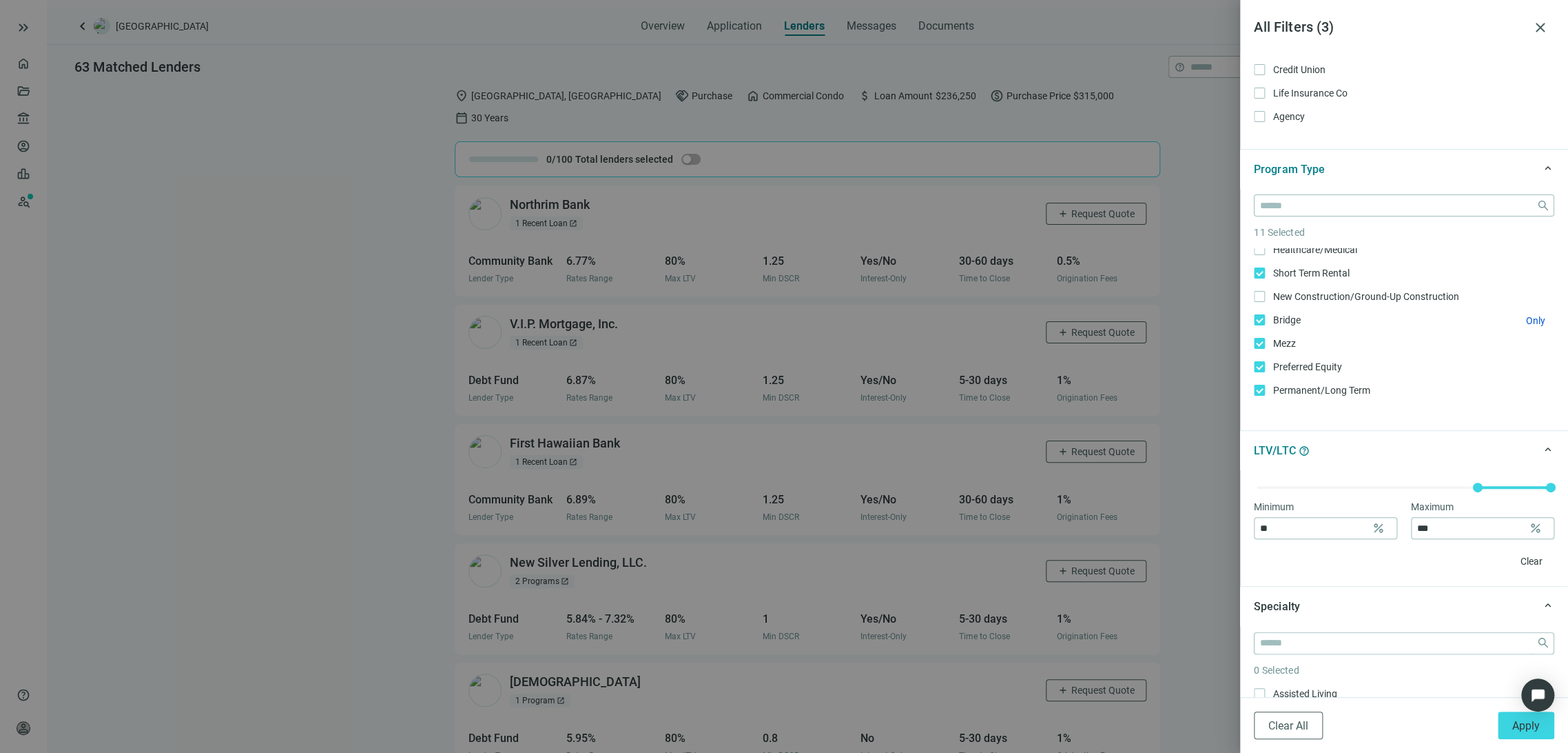
scroll to position [153, 0]
click at [1255, 366] on label "[PERSON_NAME] [PERSON_NAME] Only" at bounding box center [1404, 360] width 301 height 15
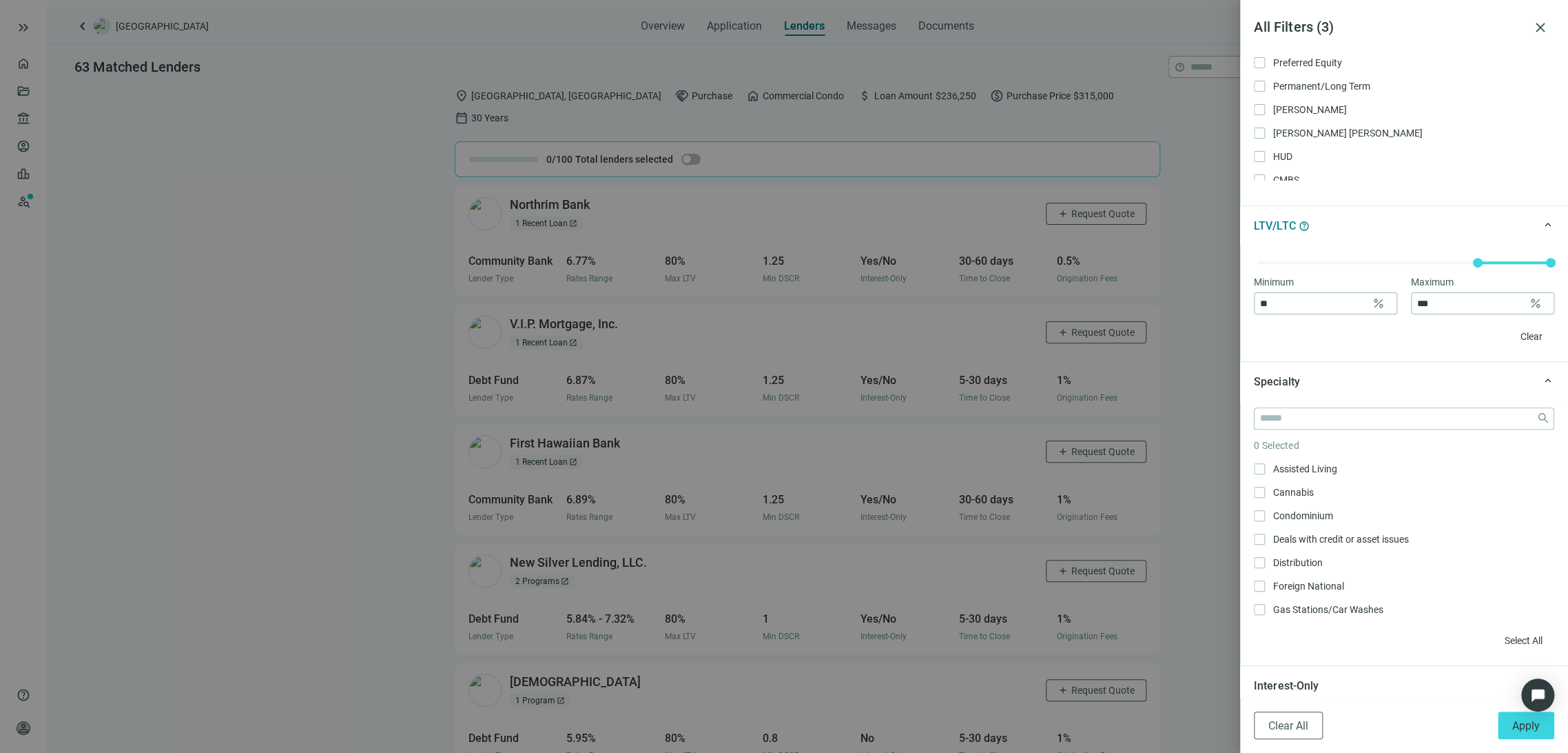
scroll to position [383, 0]
click at [1326, 416] on input "search" at bounding box center [1396, 414] width 271 height 21
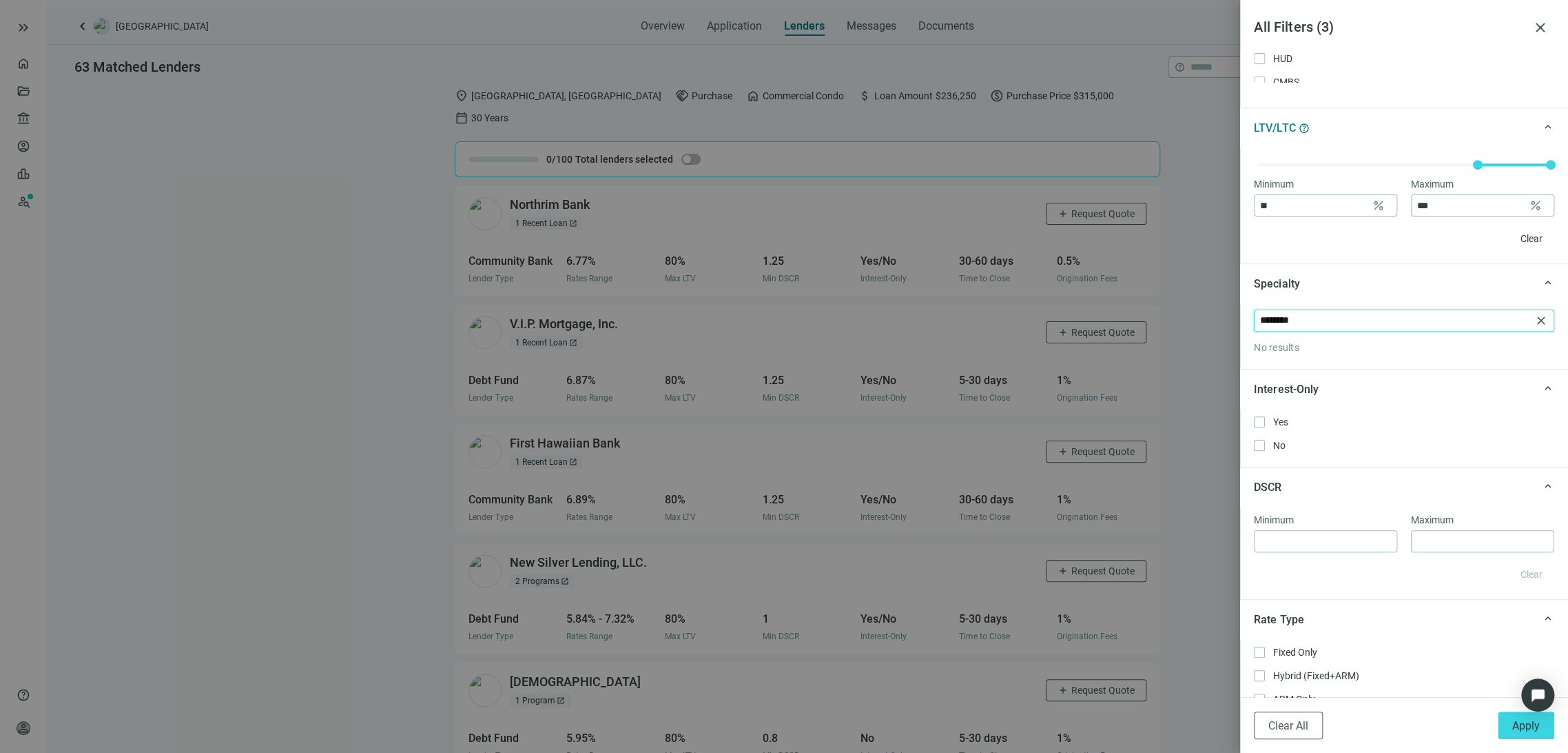
scroll to position [472, 0]
type input "********"
click at [1534, 322] on span "close" at bounding box center [1541, 323] width 14 height 14
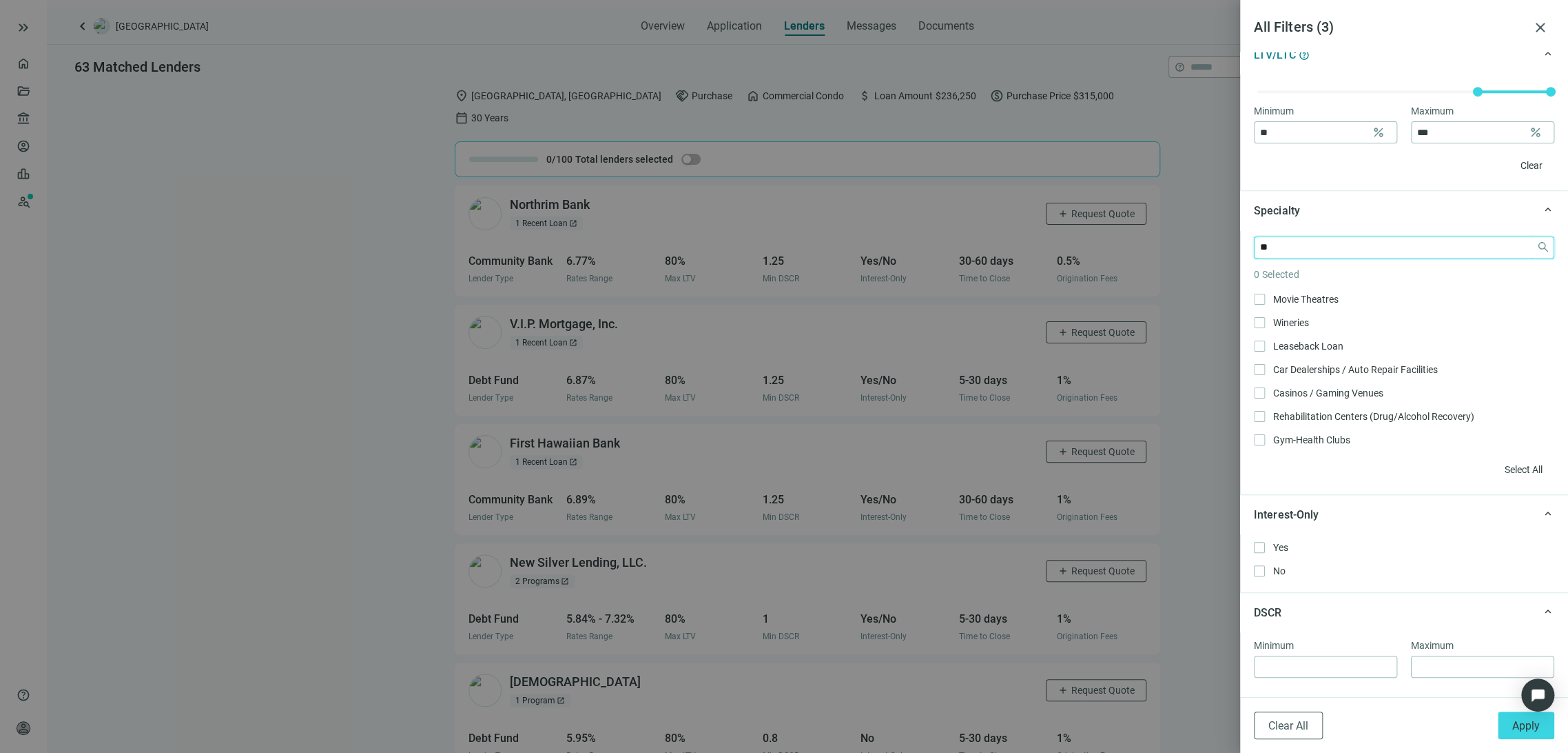
scroll to position [0, 0]
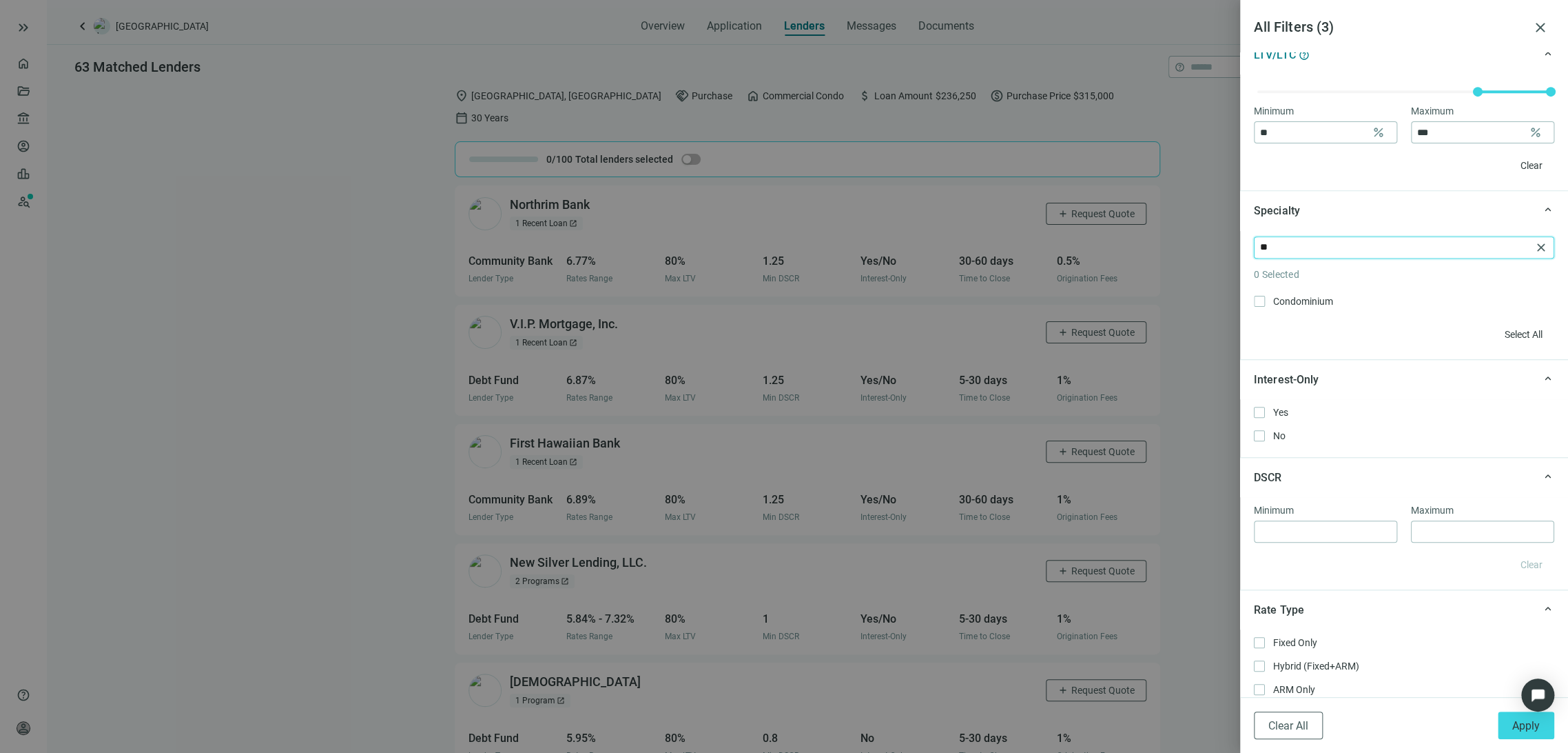
type input "*"
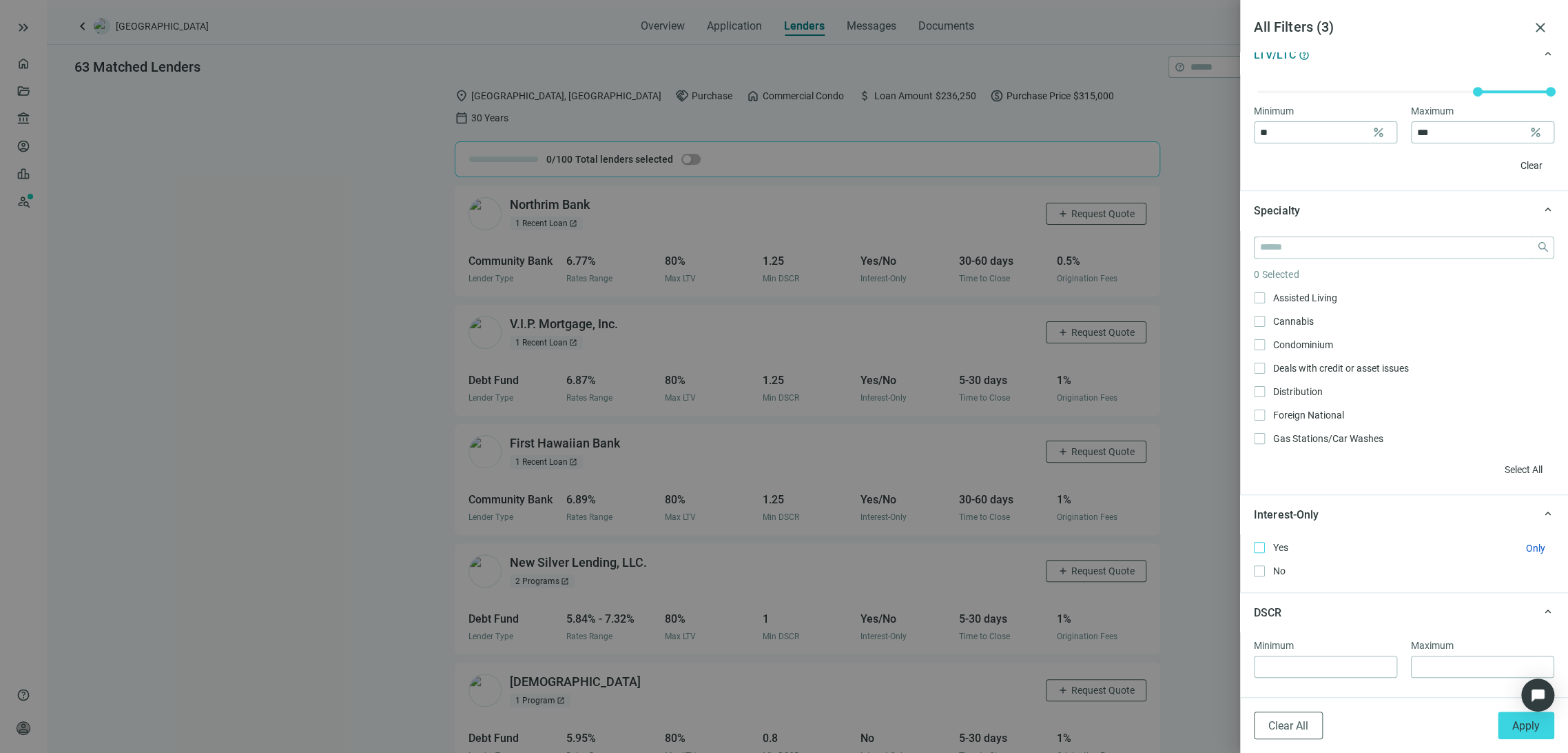
click at [1426, 553] on label "Yes Only" at bounding box center [1404, 547] width 301 height 15
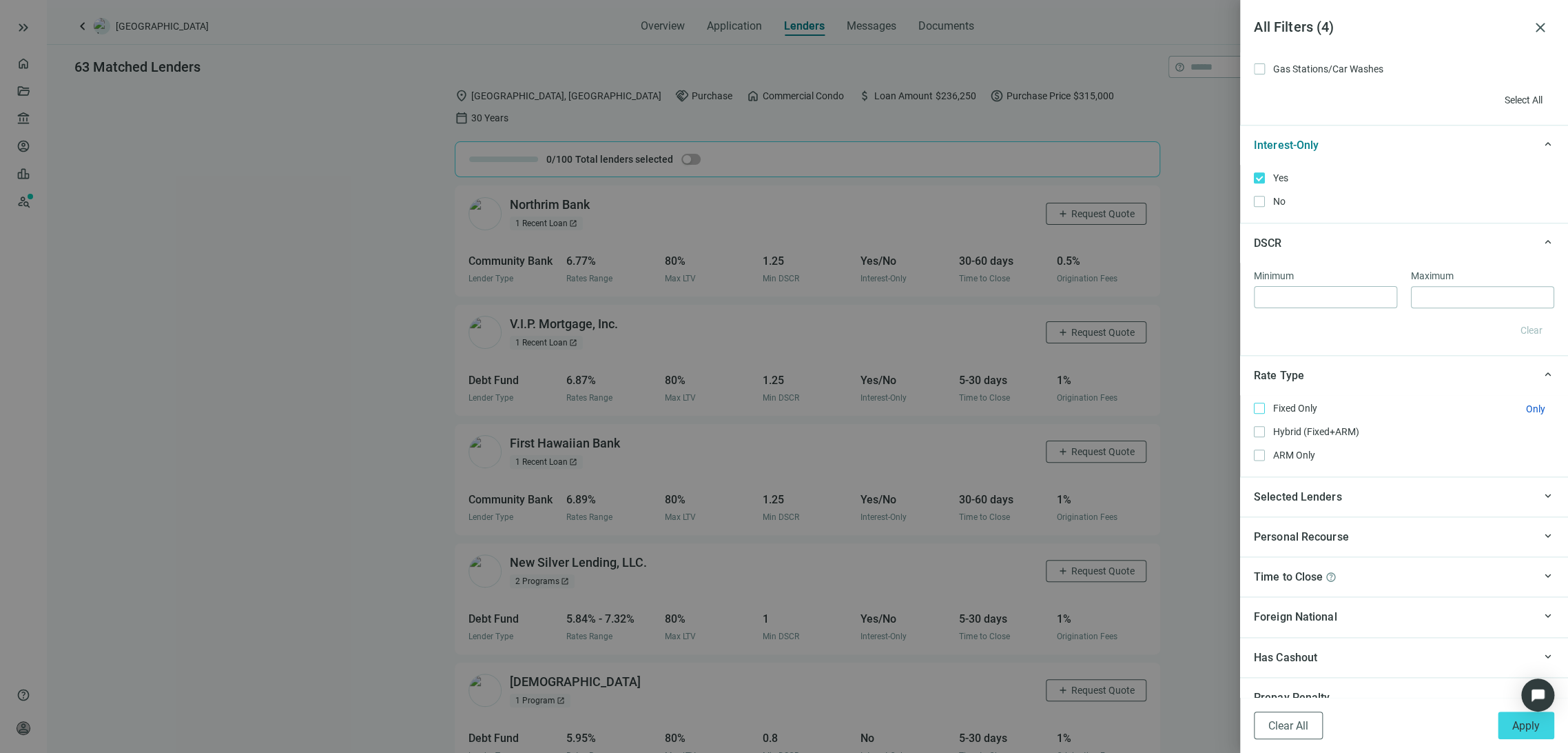
scroll to position [932, 0]
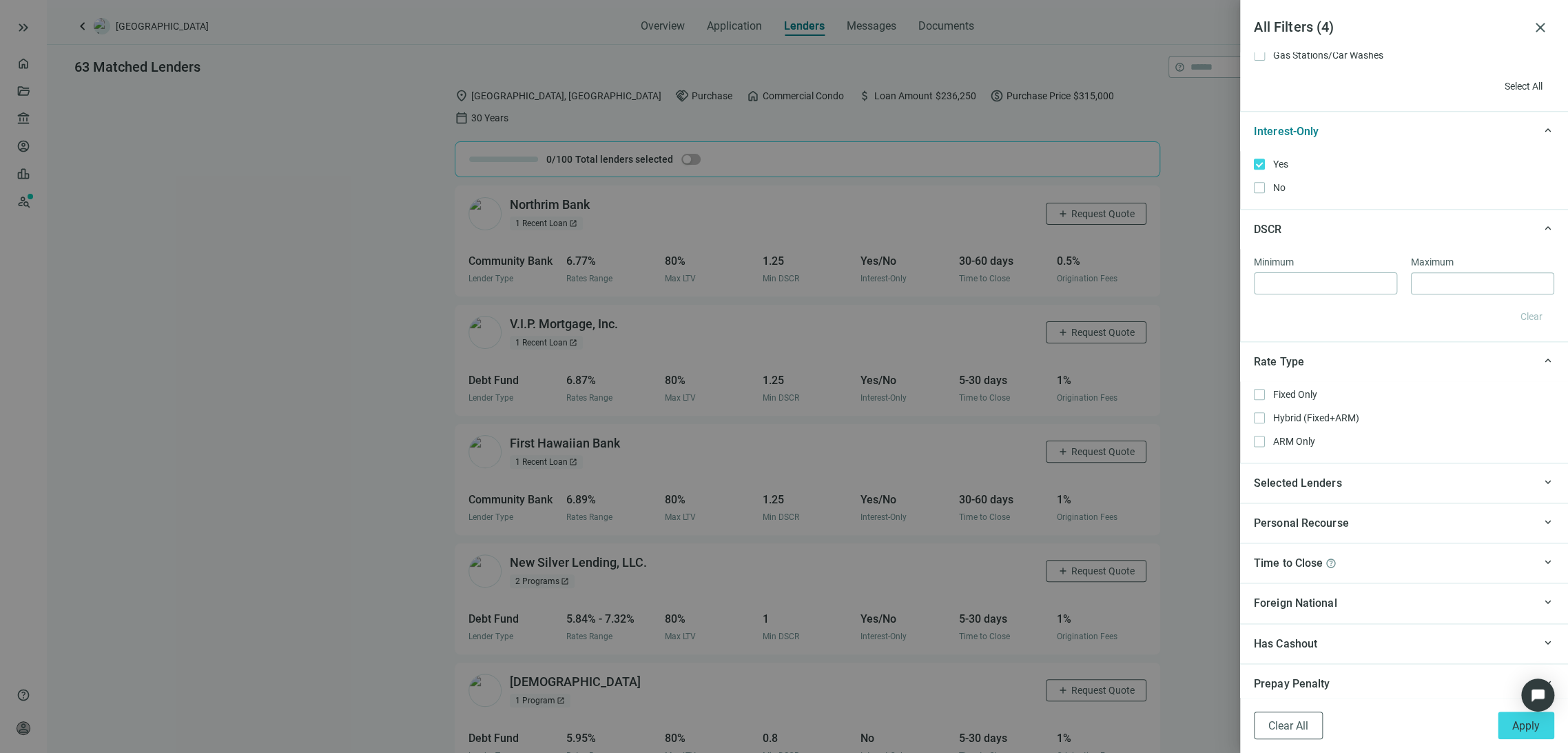
click at [1398, 493] on div "keyboard_arrow_up Selected Lenders" at bounding box center [1404, 483] width 328 height 40
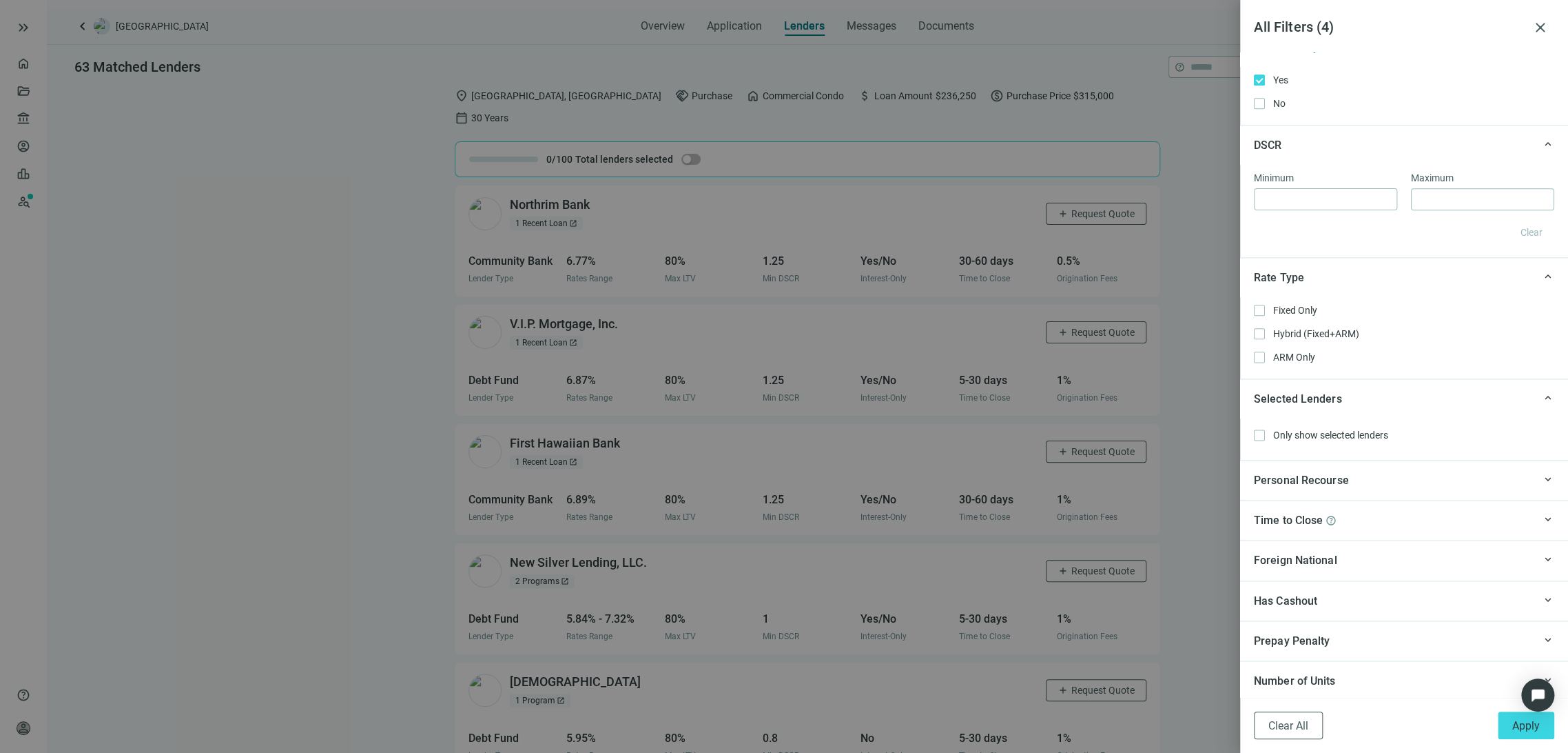
scroll to position [1018, 0]
click at [1526, 721] on span "Apply" at bounding box center [1526, 725] width 27 height 13
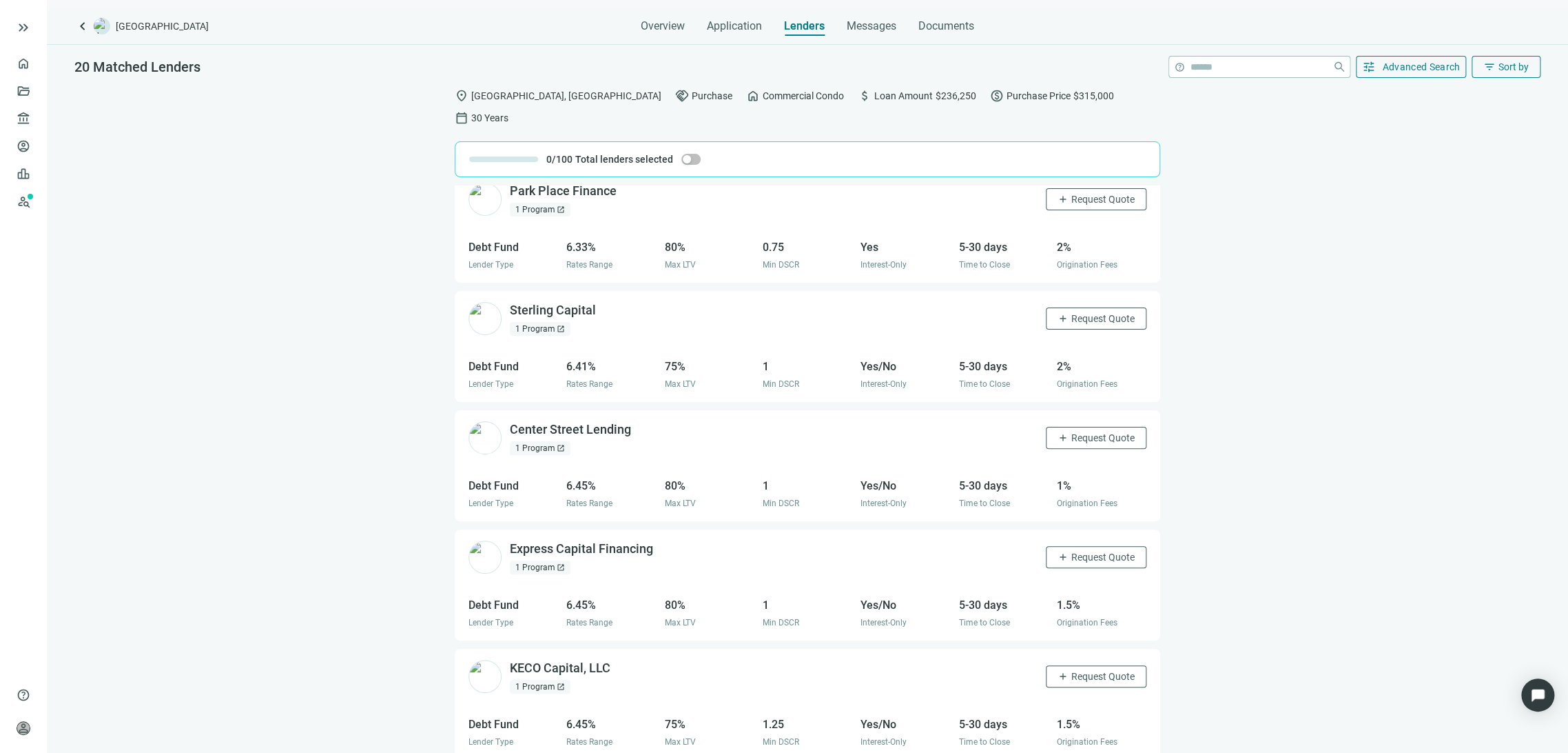
scroll to position [0, 0]
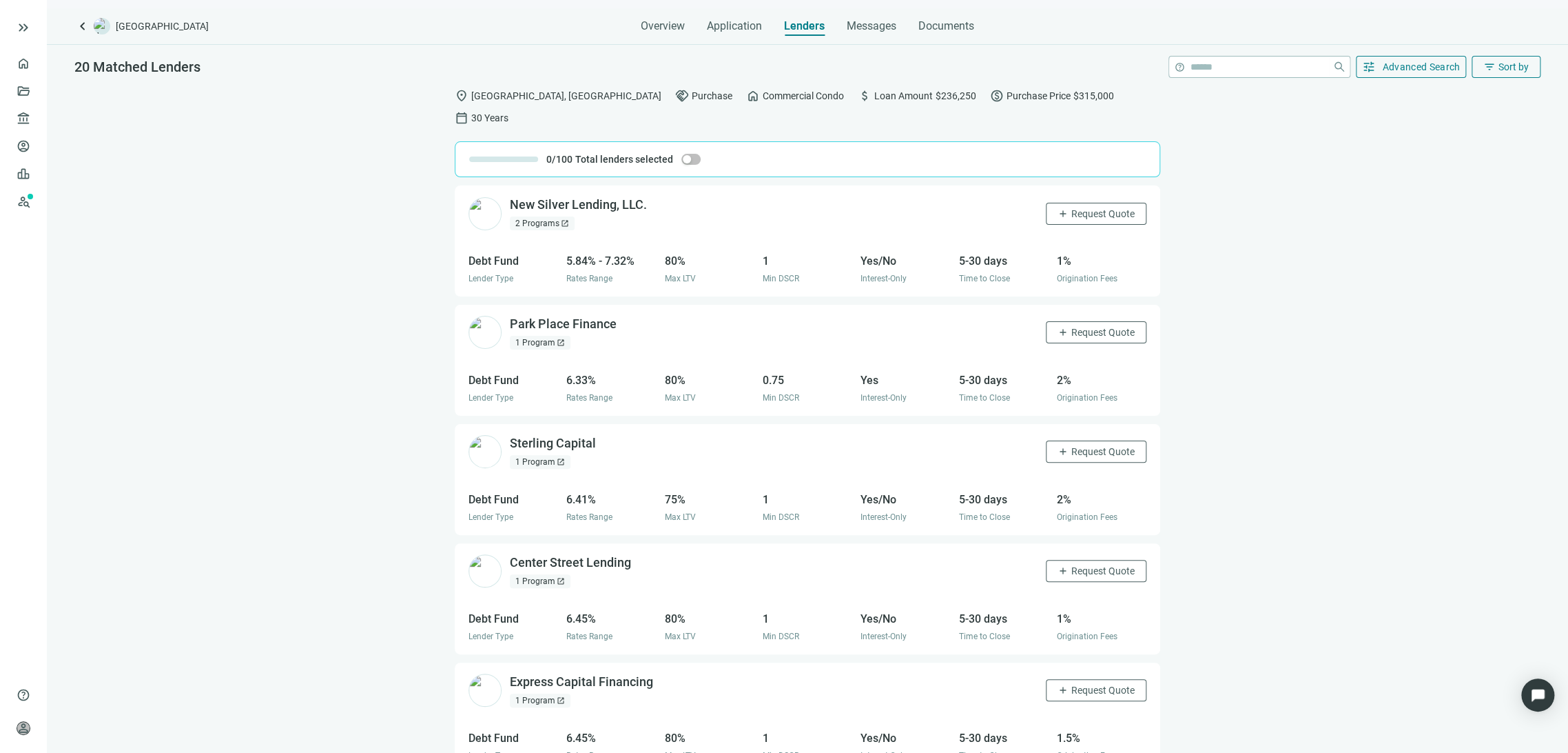
click at [547, 217] on div "2 Programs open_in_new" at bounding box center [542, 223] width 65 height 14
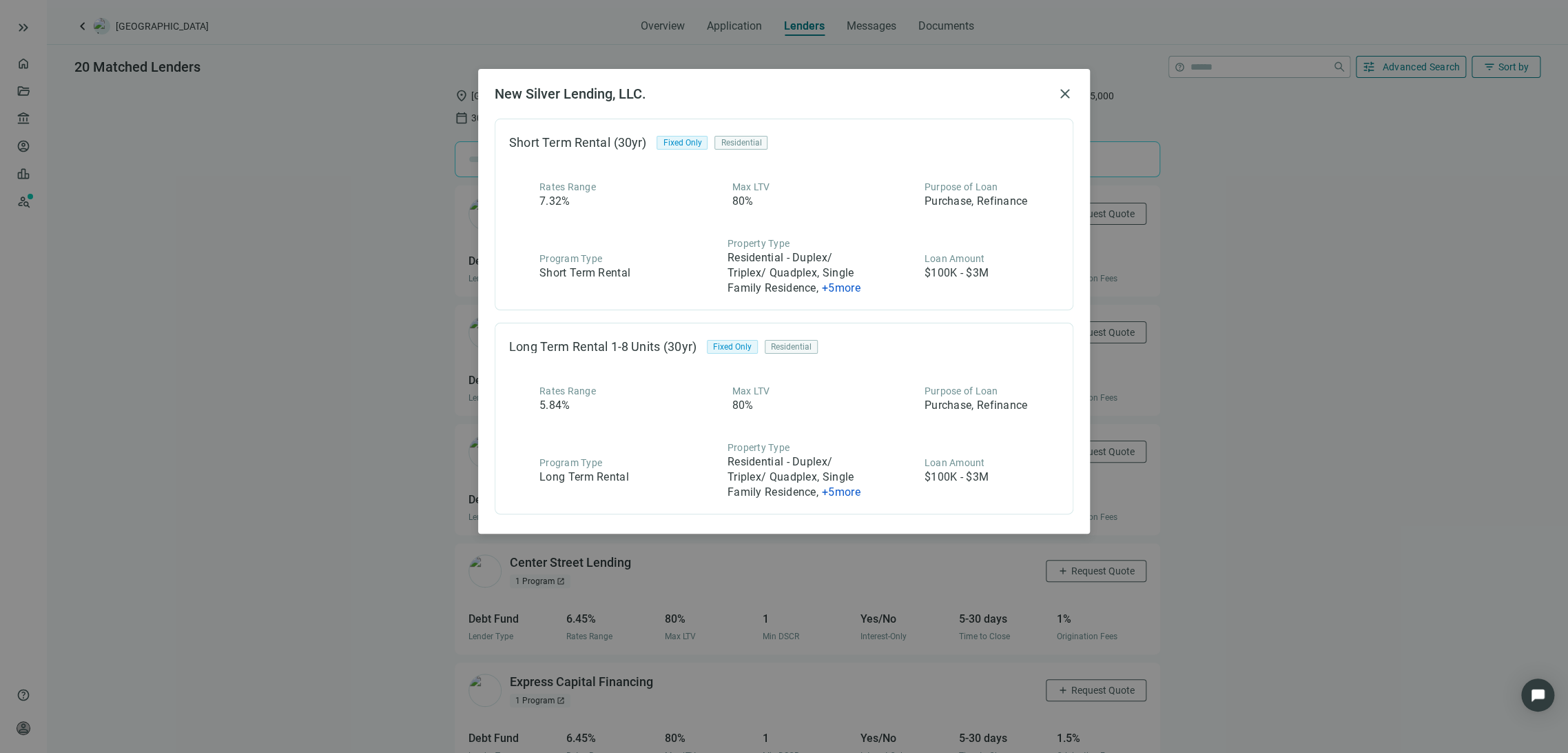
click at [847, 286] on span "+ 5 more" at bounding box center [841, 288] width 38 height 13
click at [850, 492] on span "+ 5 more" at bounding box center [841, 492] width 38 height 13
click at [1068, 91] on span "close" at bounding box center [1065, 94] width 17 height 17
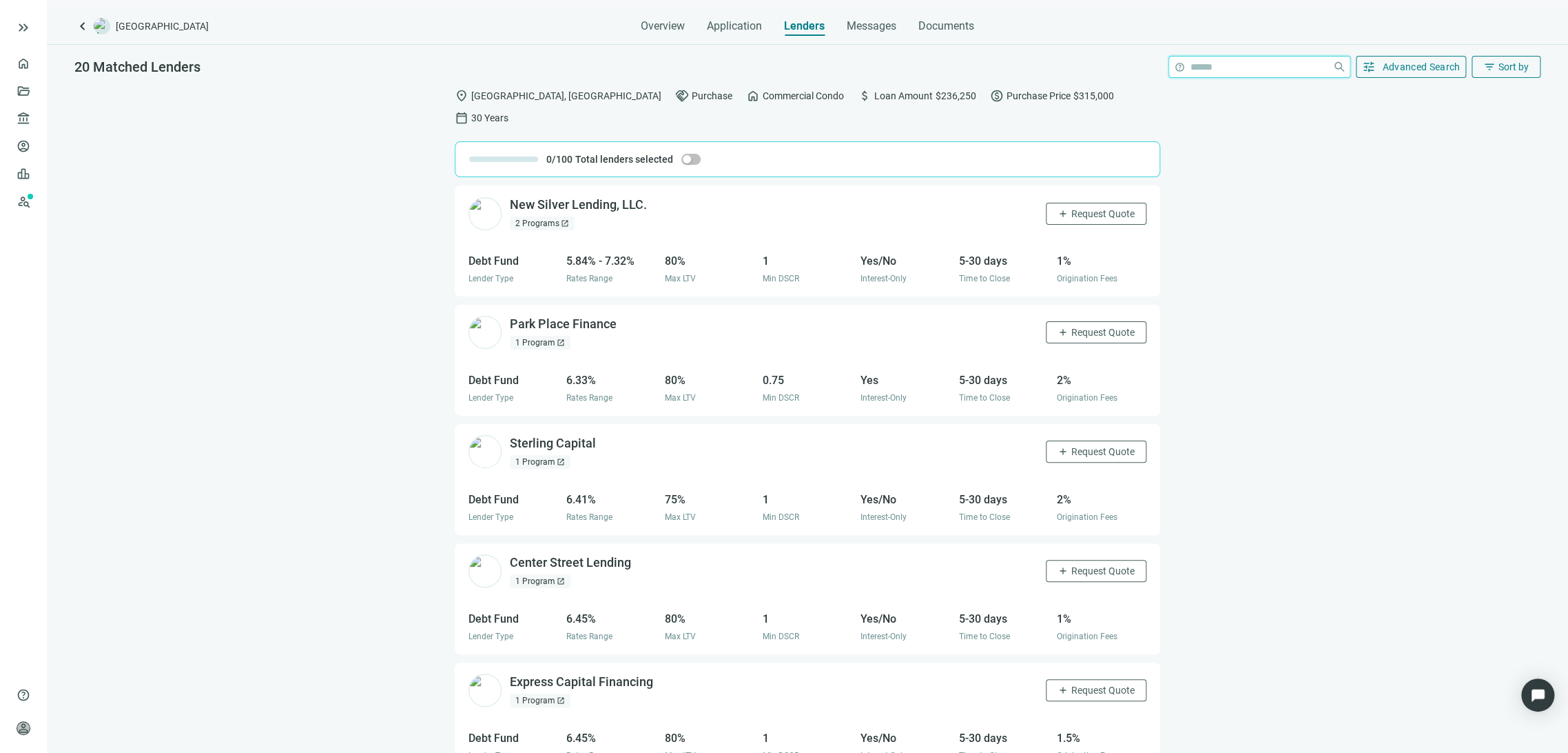
click at [1263, 61] on input "search" at bounding box center [1259, 67] width 136 height 21
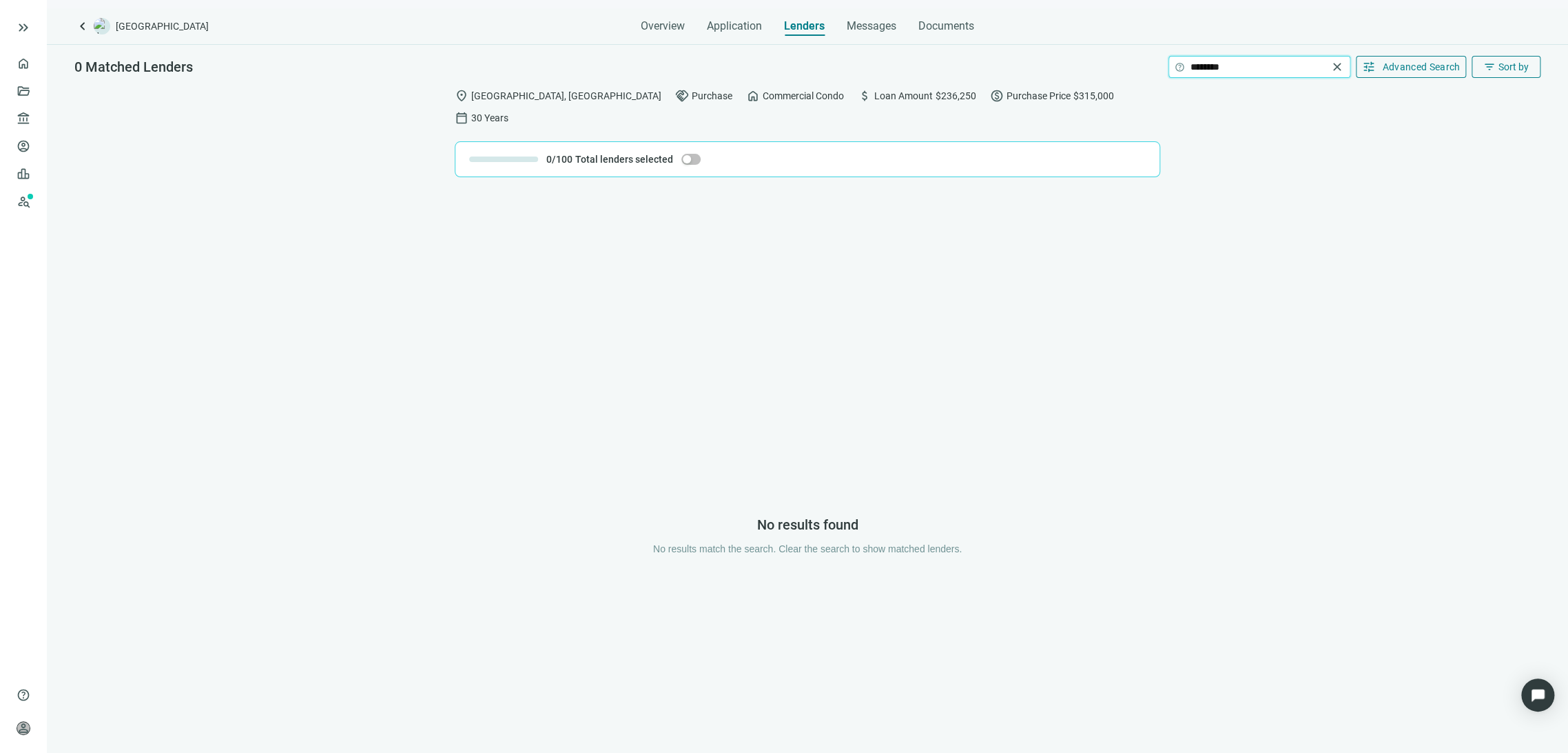
type input "********"
click at [1337, 66] on span "close" at bounding box center [1337, 67] width 14 height 14
